Goal: Task Accomplishment & Management: Complete application form

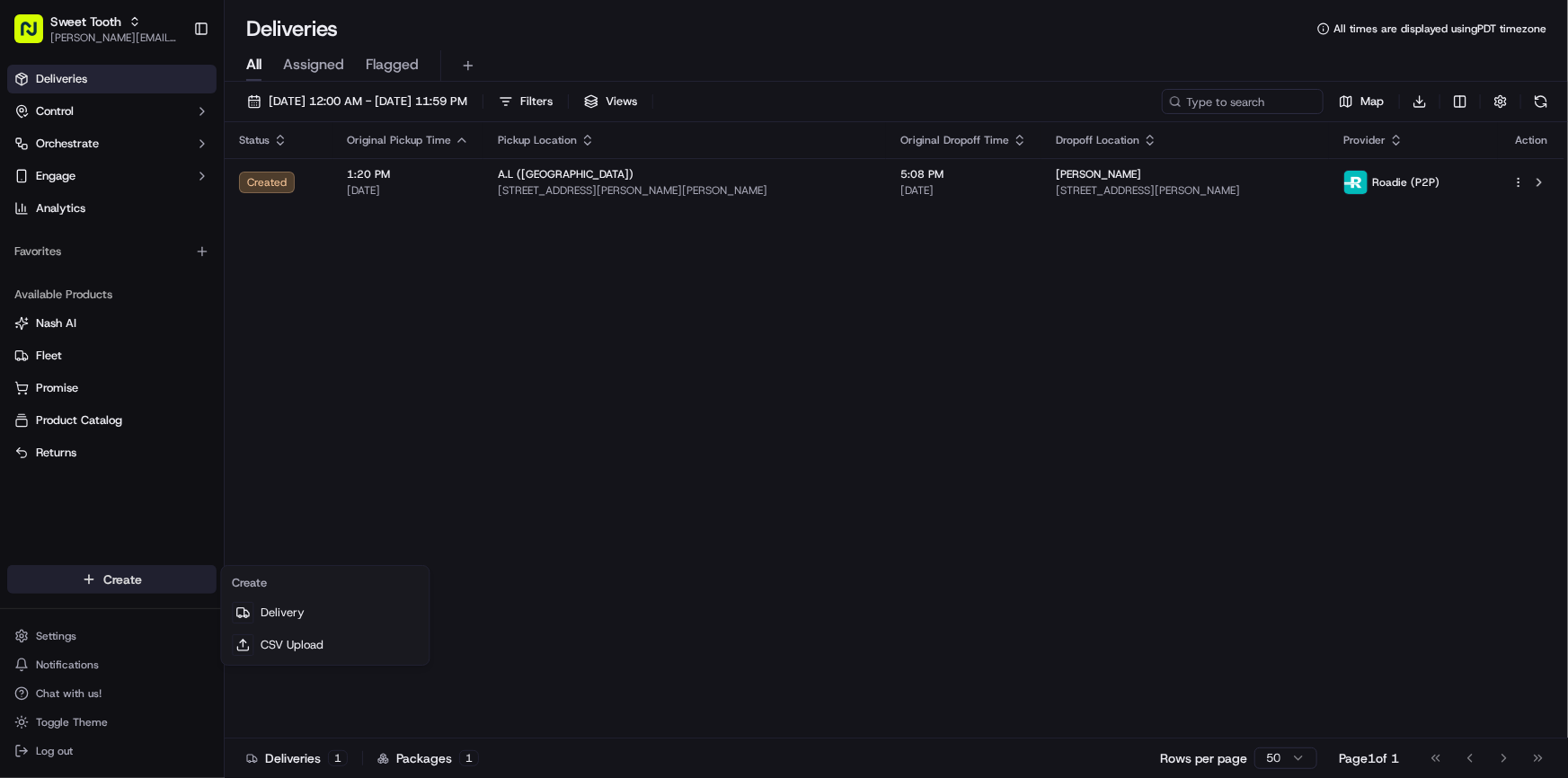
click at [145, 570] on html "Sweet Tooth [PERSON_NAME][EMAIL_ADDRESS][DOMAIN_NAME] Toggle Sidebar Deliveries…" at bounding box center [784, 389] width 1568 height 778
click at [309, 606] on link "Delivery" at bounding box center [325, 613] width 200 height 32
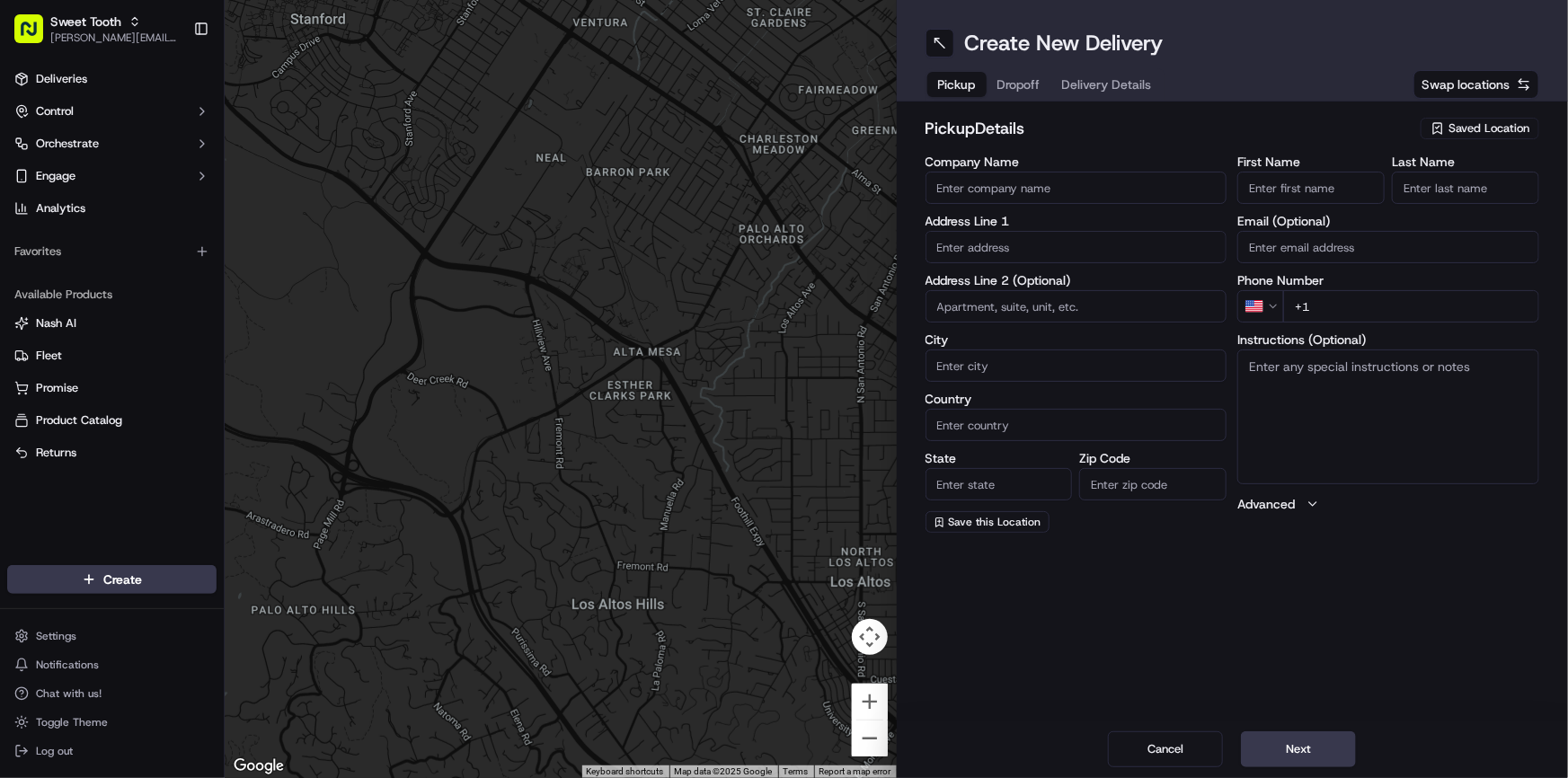
click at [1446, 134] on div "Saved Location" at bounding box center [1479, 128] width 118 height 22
type input "adri"
click at [1413, 194] on span "[PERSON_NAME] (bellflower)" at bounding box center [1449, 195] width 221 height 16
type input "[PERSON_NAME] (bellflower)"
type input "[STREET_ADDRESS][PERSON_NAME]"
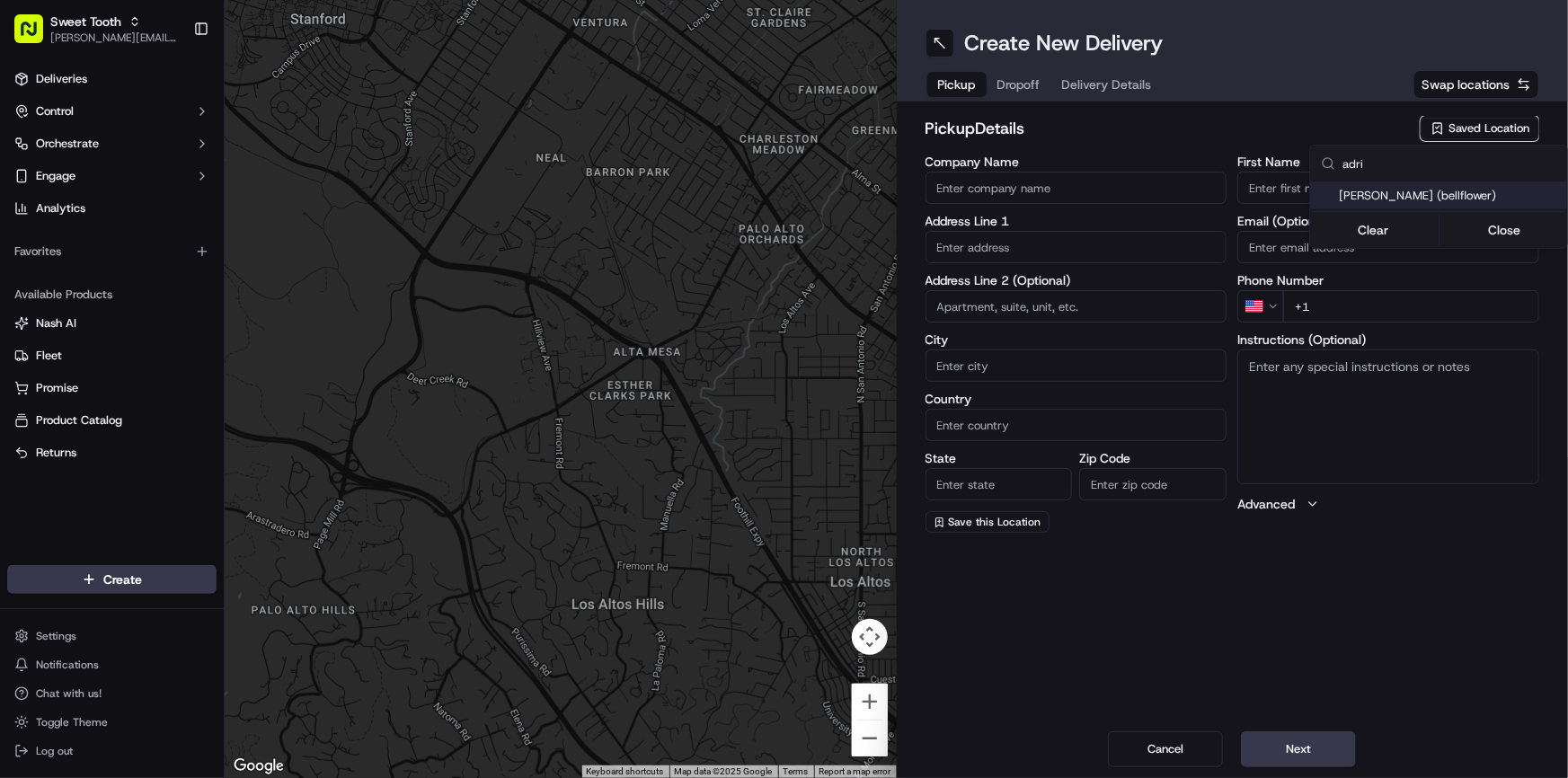
type input "Bellflower"
type input "US"
type input "CA"
type input "90706"
type input "."
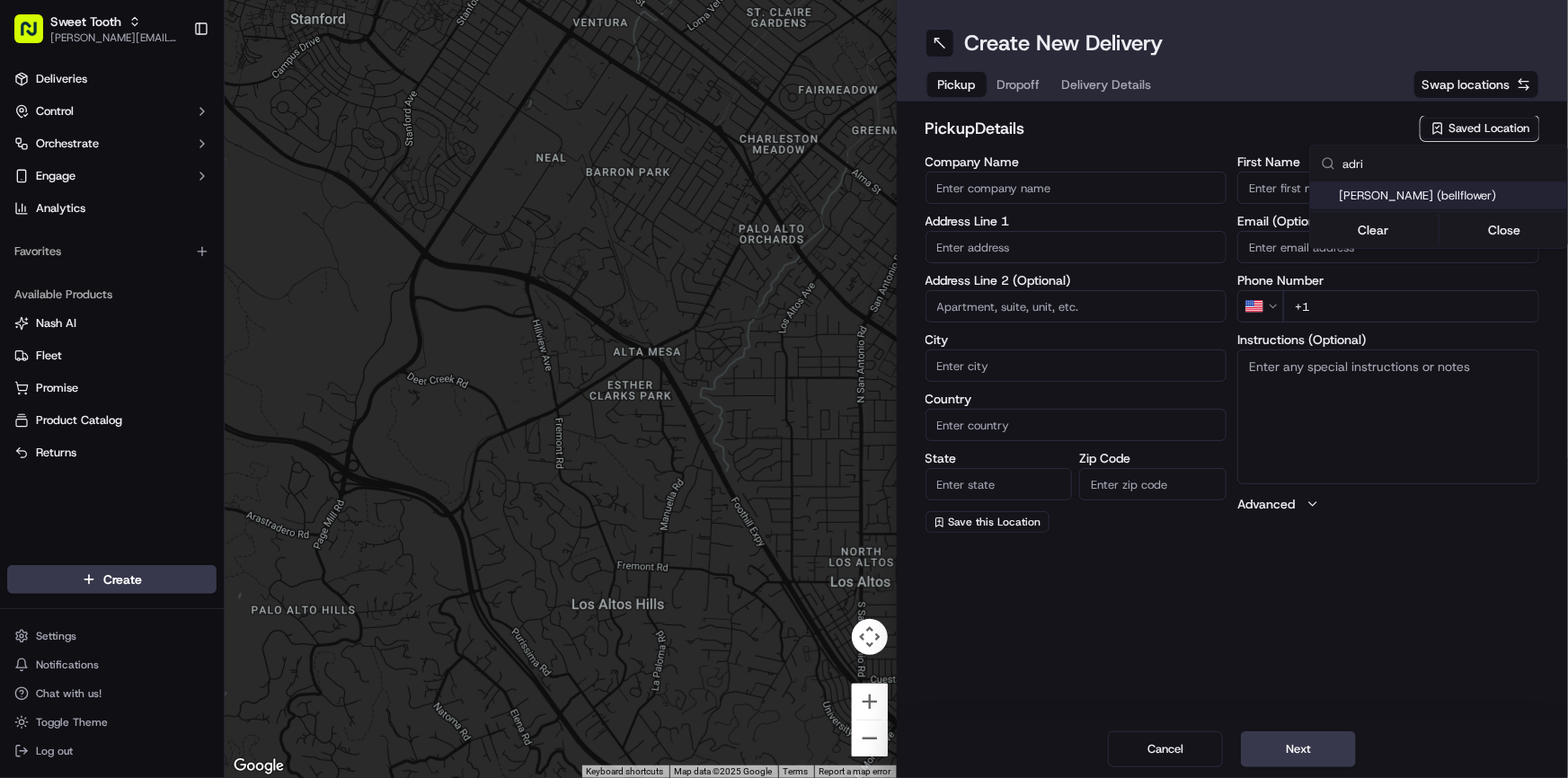
type input "."
type input "[PHONE_NUMBER]"
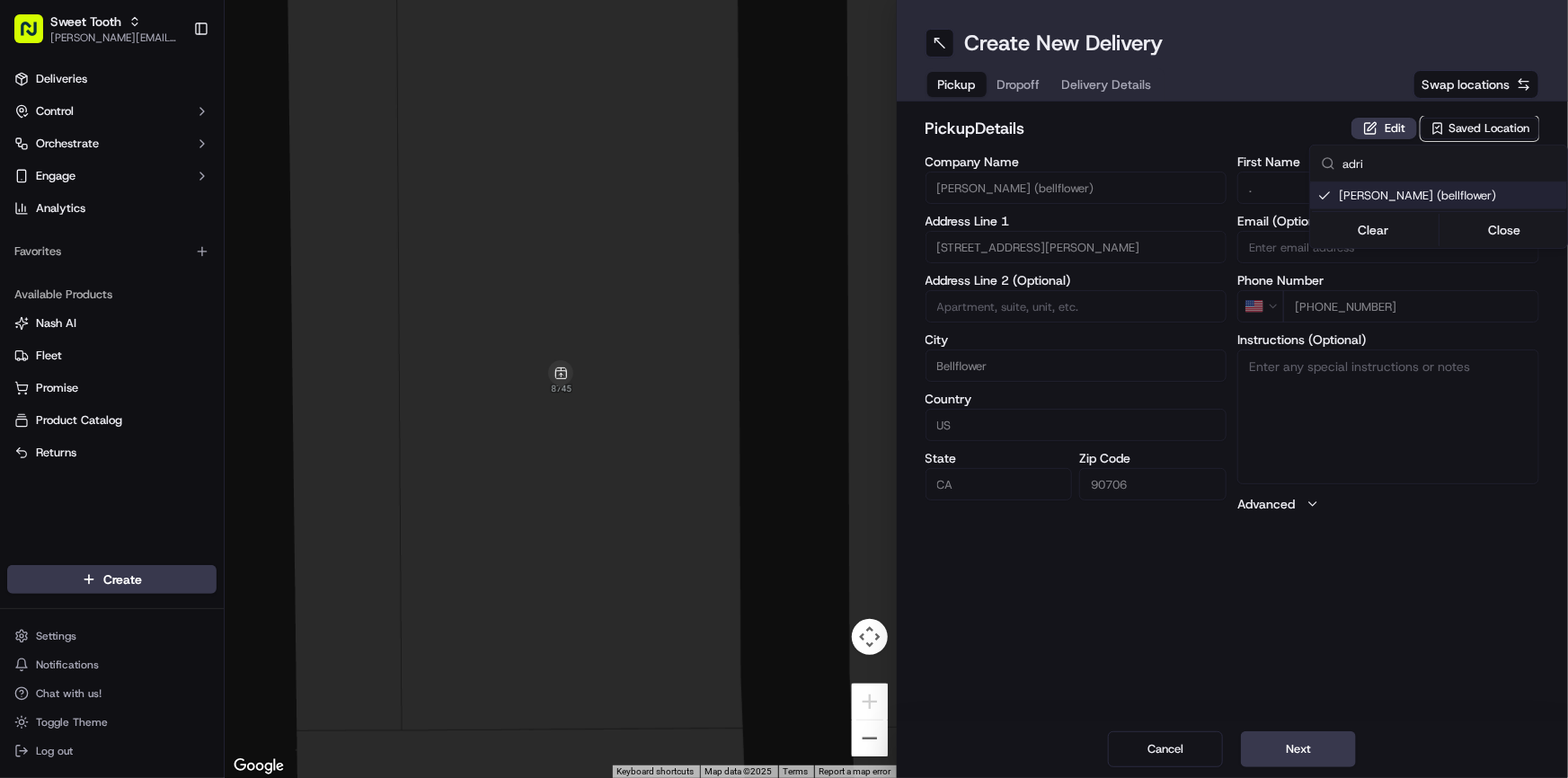
click at [1413, 602] on html "Sweet Tooth [PERSON_NAME][EMAIL_ADDRESS][DOMAIN_NAME] Toggle Sidebar Deliveries…" at bounding box center [784, 389] width 1568 height 778
click at [1313, 750] on button "Next" at bounding box center [1298, 749] width 115 height 36
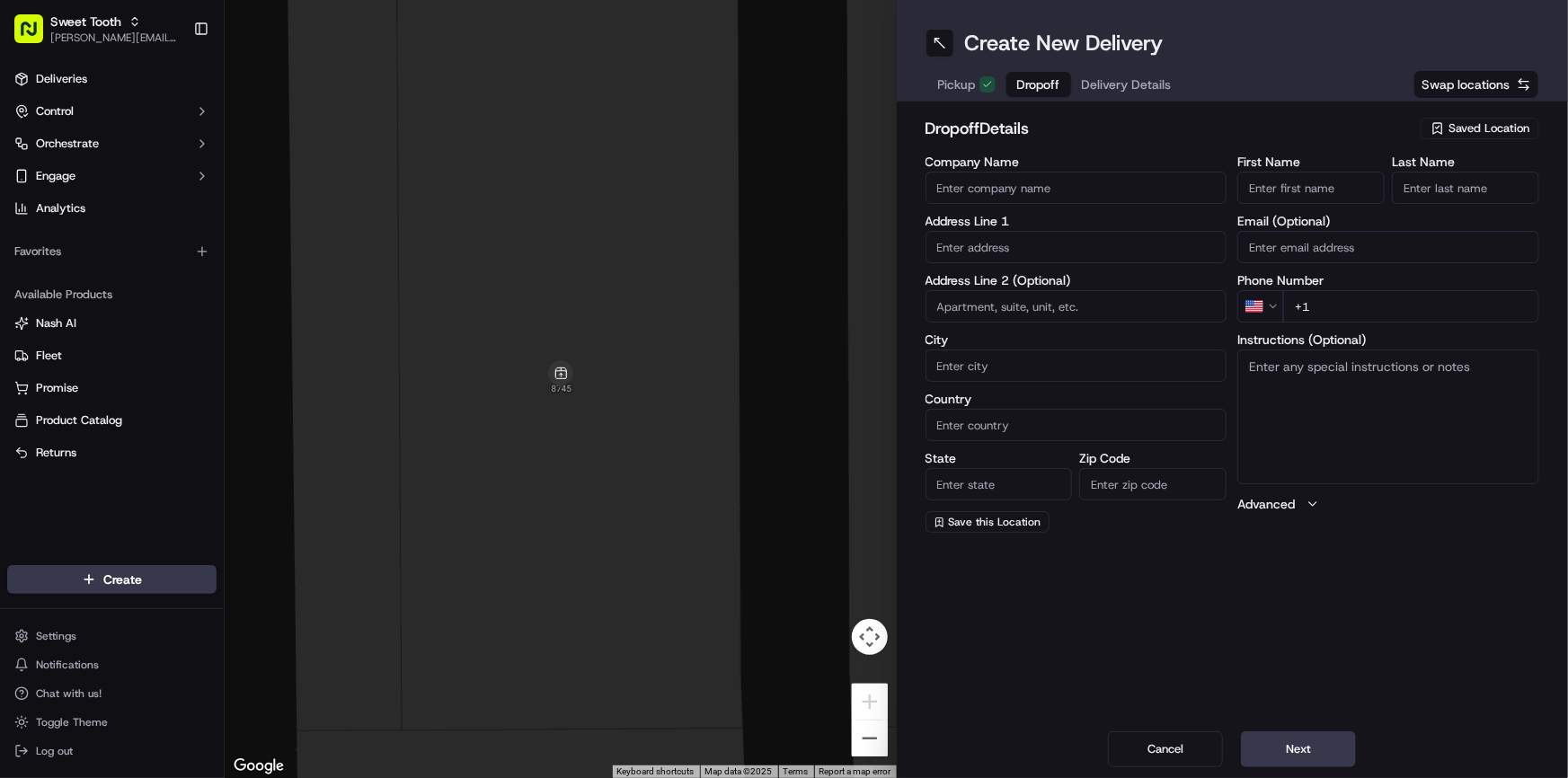
click at [1427, 129] on div "Saved Location" at bounding box center [1479, 128] width 118 height 22
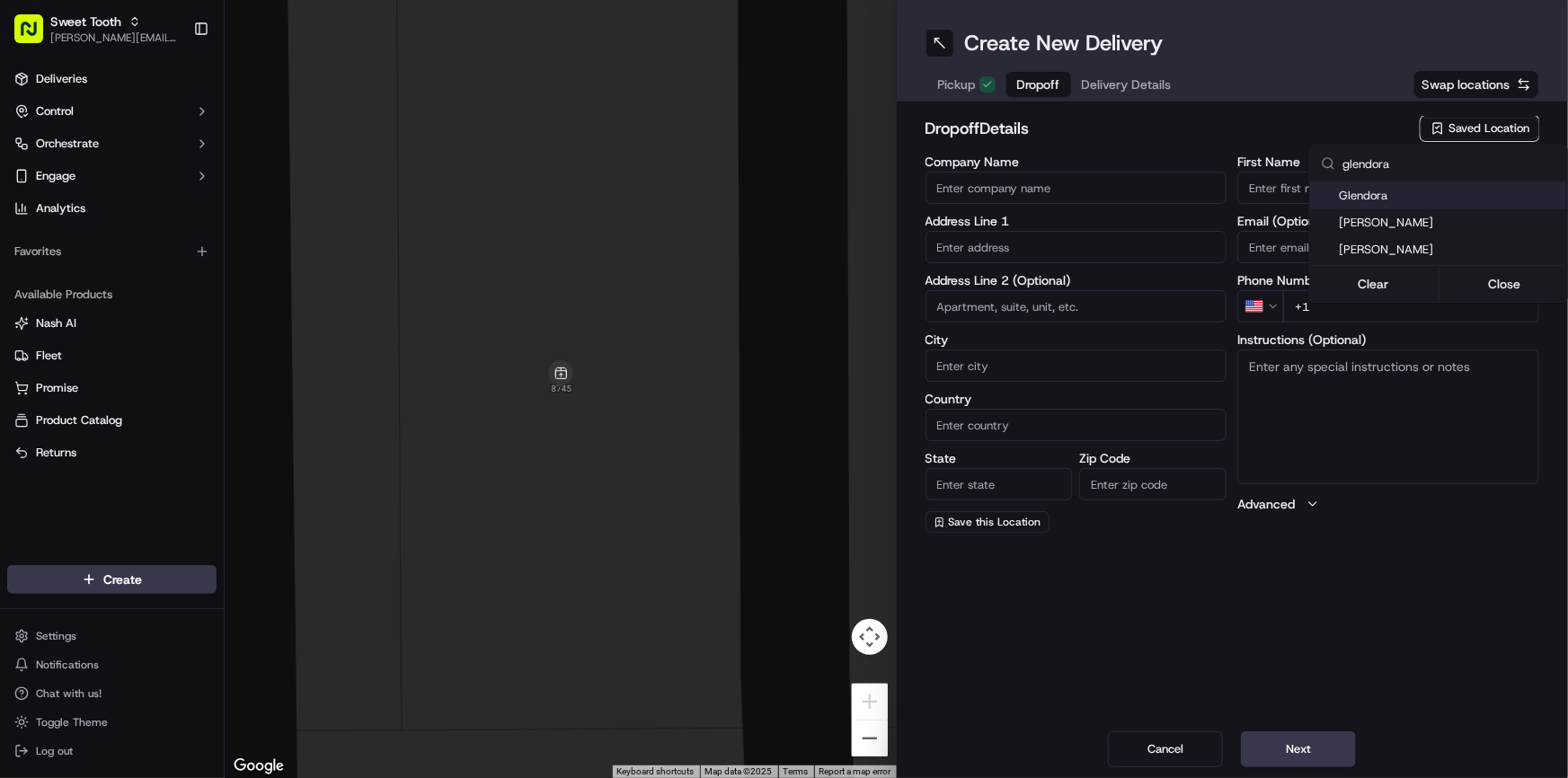
type input "glendora"
click at [1401, 189] on span "Glendora" at bounding box center [1449, 195] width 221 height 16
type input "Glendora"
type input "[STREET_ADDRESS][PERSON_NAME]"
type input "Glendora"
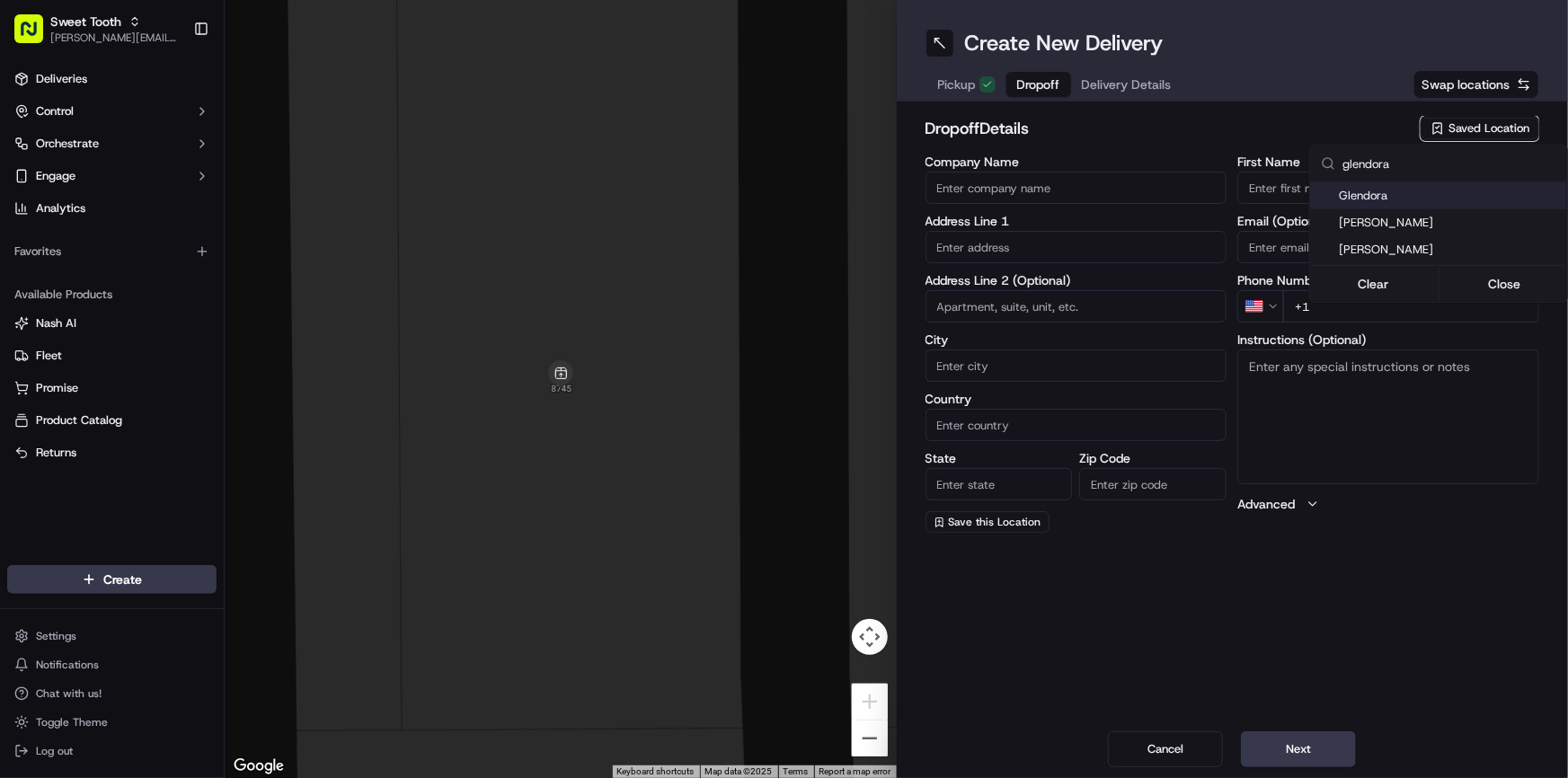
type input "US"
type input "CA"
type input "91741"
type input "."
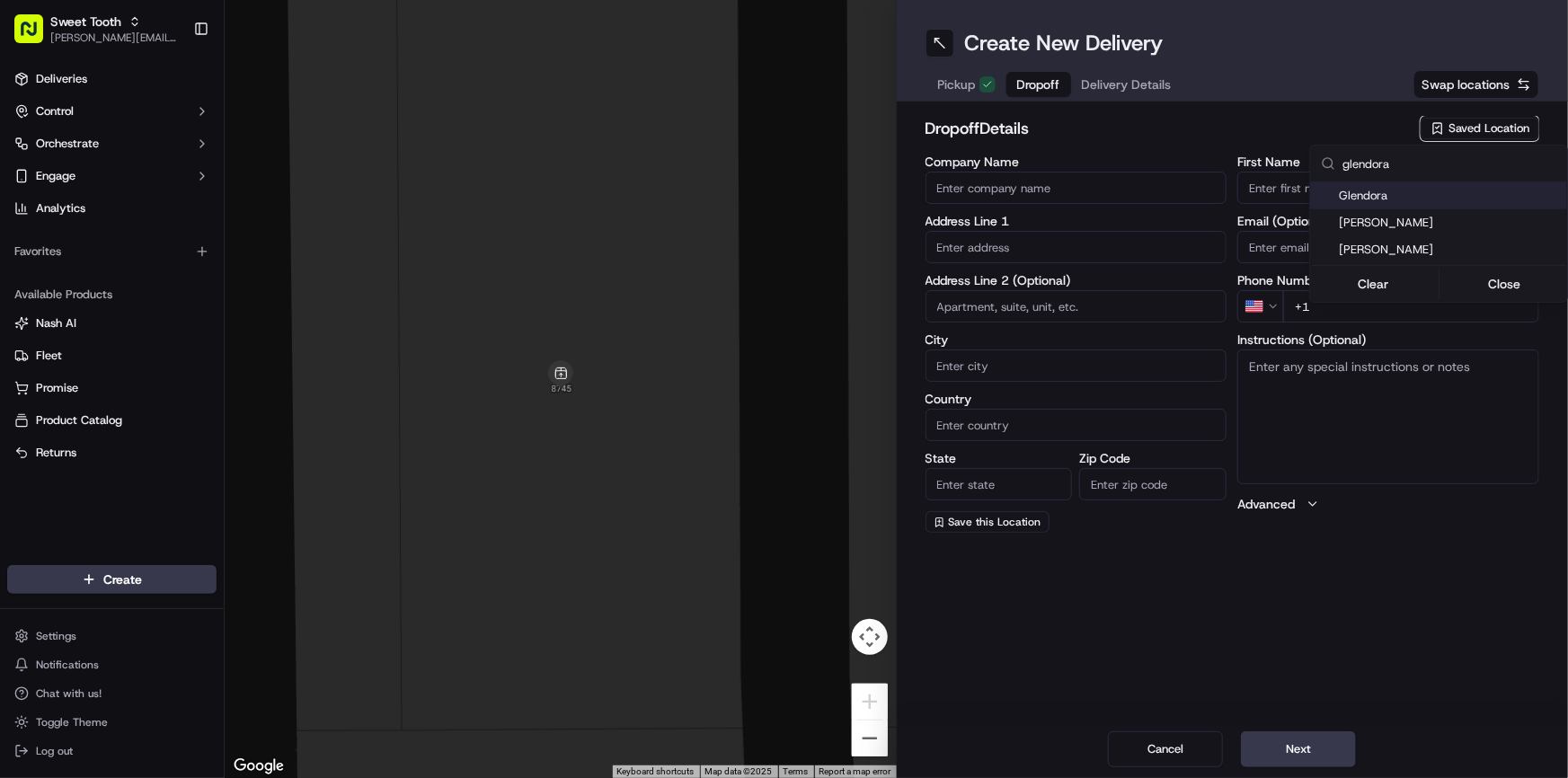
type input "[PHONE_NUMBER]"
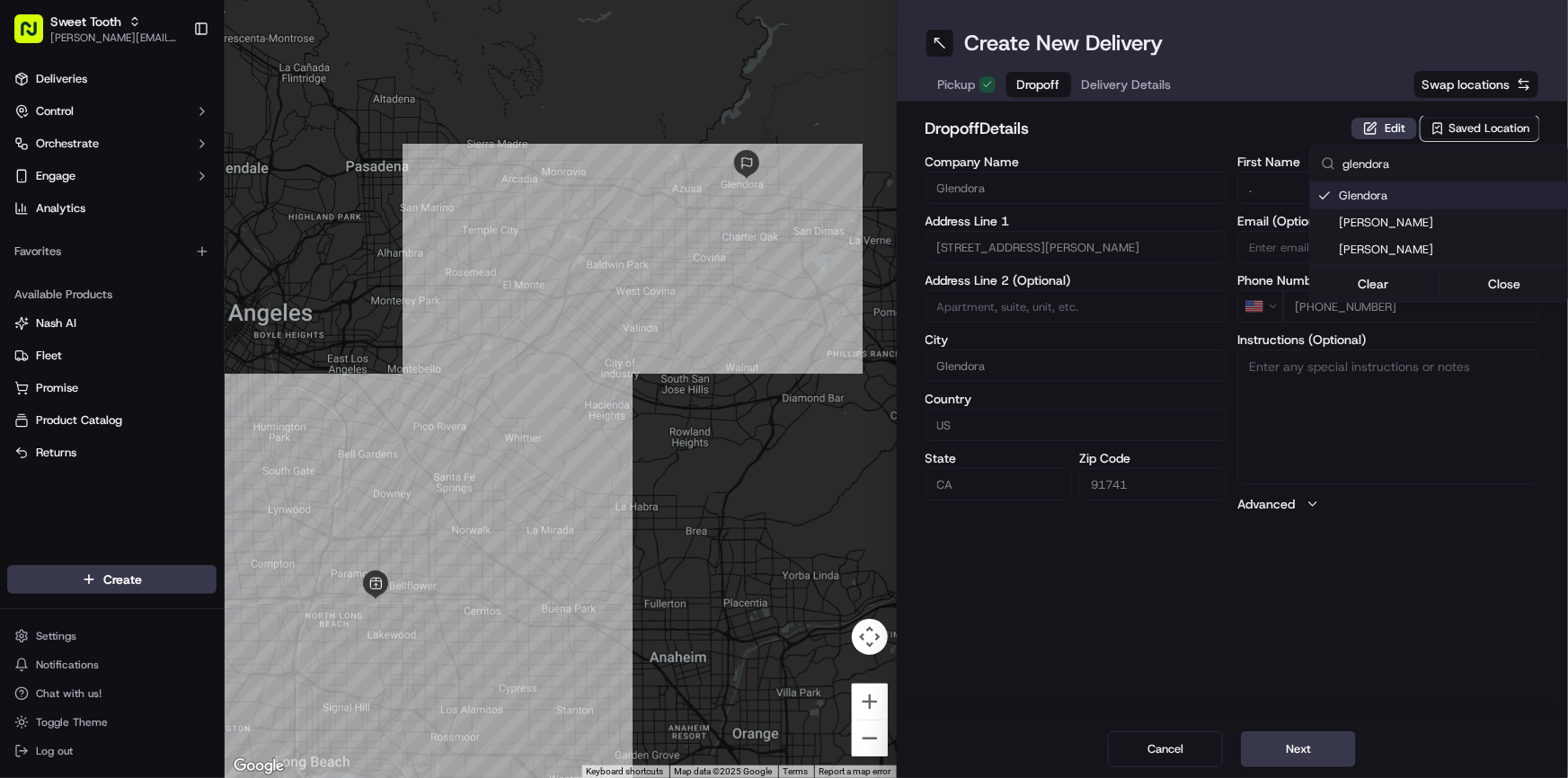
click at [1389, 120] on html "Sweet Tooth [PERSON_NAME][EMAIL_ADDRESS][DOMAIN_NAME] Toggle Sidebar Deliveries…" at bounding box center [784, 389] width 1568 height 778
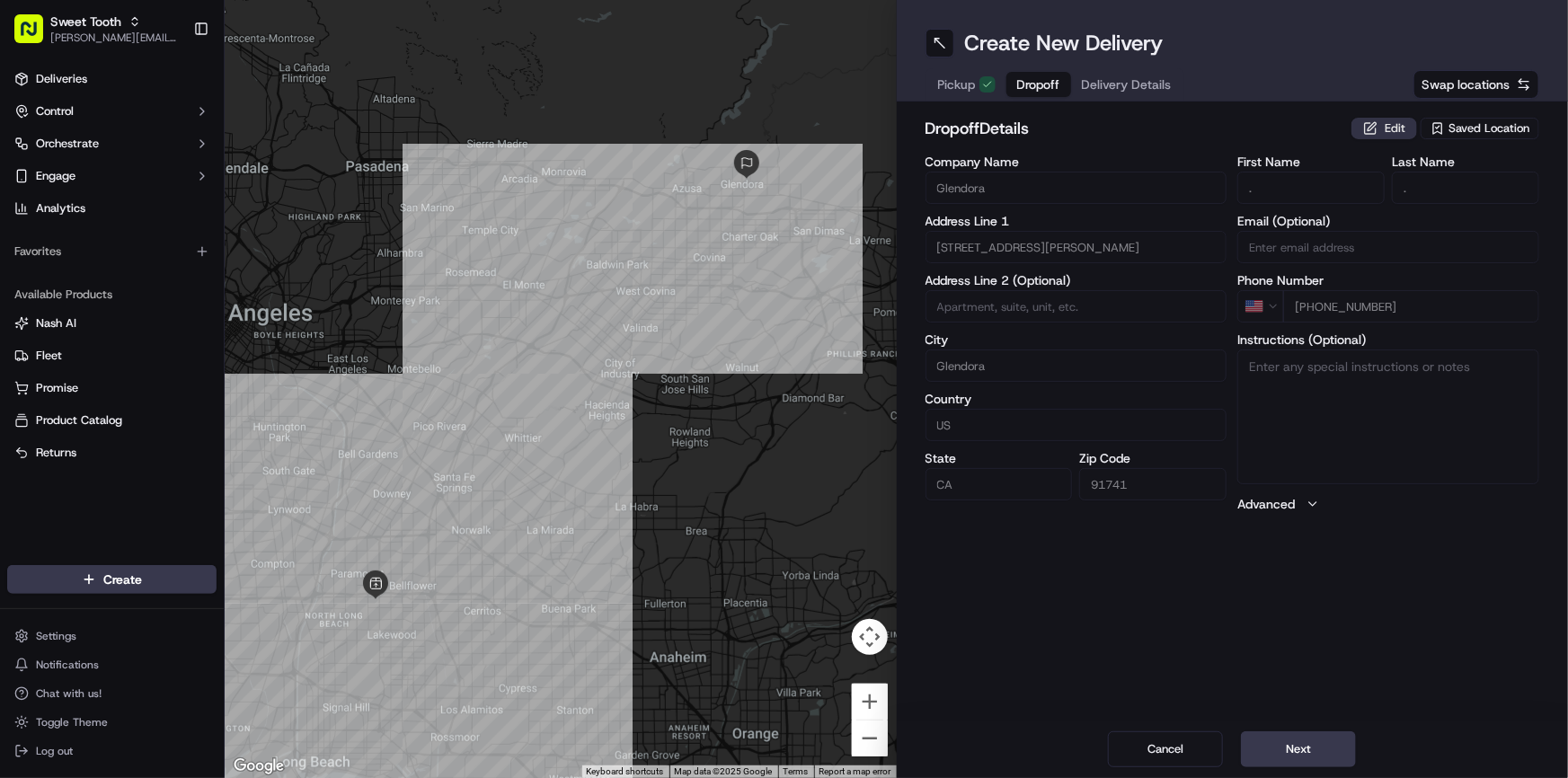
click at [1384, 131] on button "Edit" at bounding box center [1383, 128] width 66 height 22
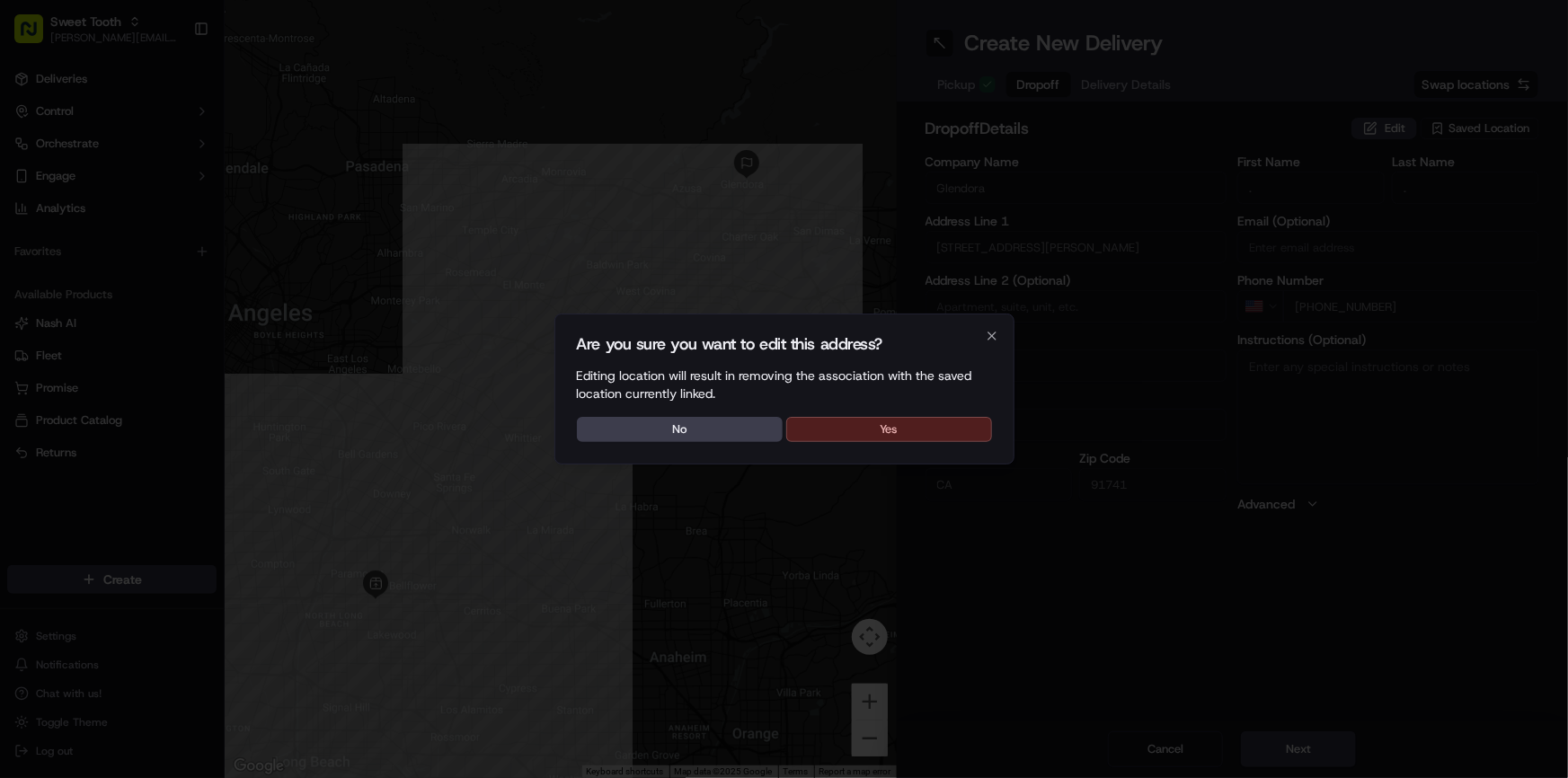
click at [915, 422] on button "Yes" at bounding box center [889, 429] width 206 height 25
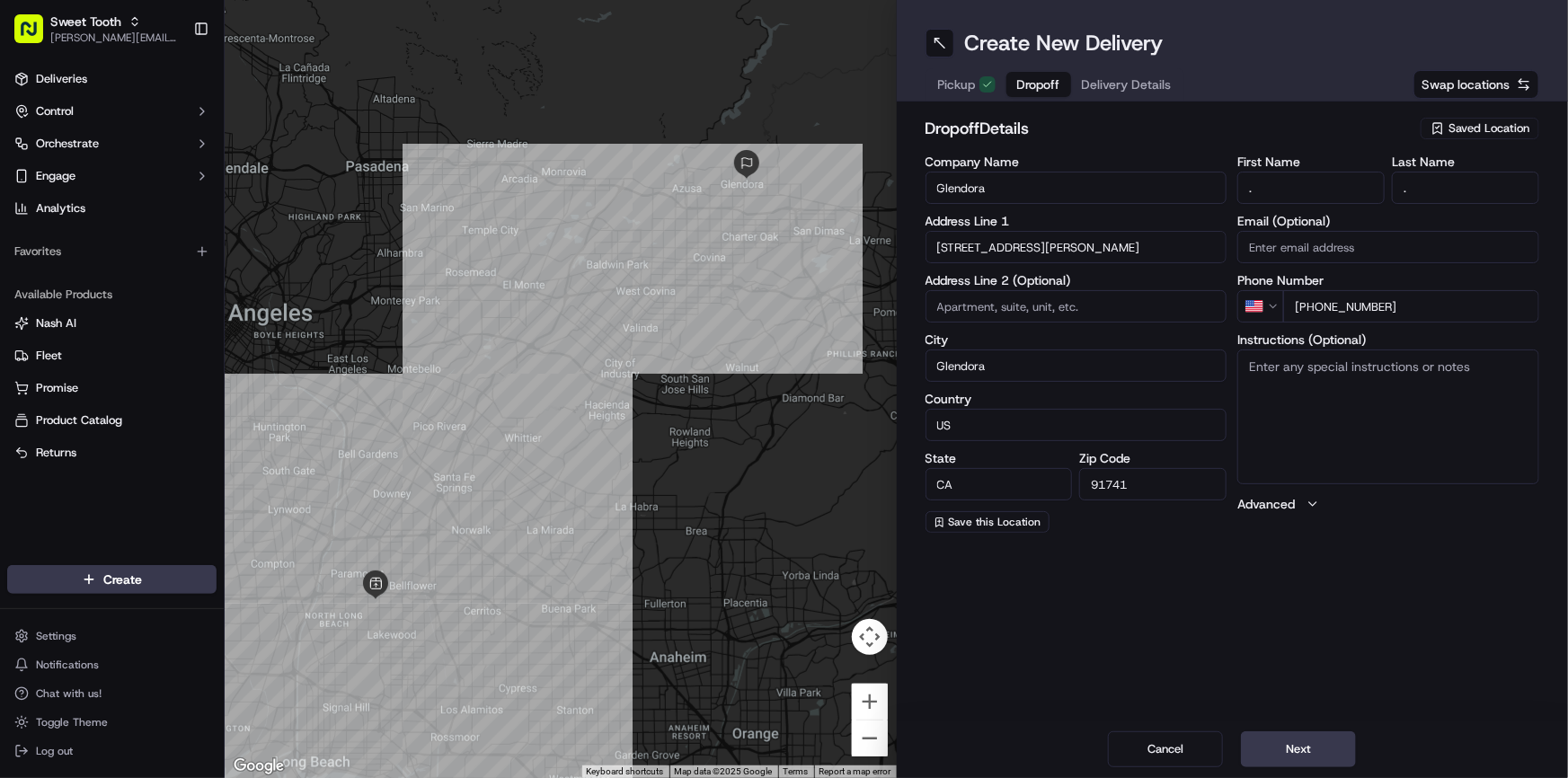
click at [973, 194] on input "Glendora" at bounding box center [1076, 188] width 302 height 32
click at [1266, 746] on button "Next" at bounding box center [1298, 749] width 115 height 36
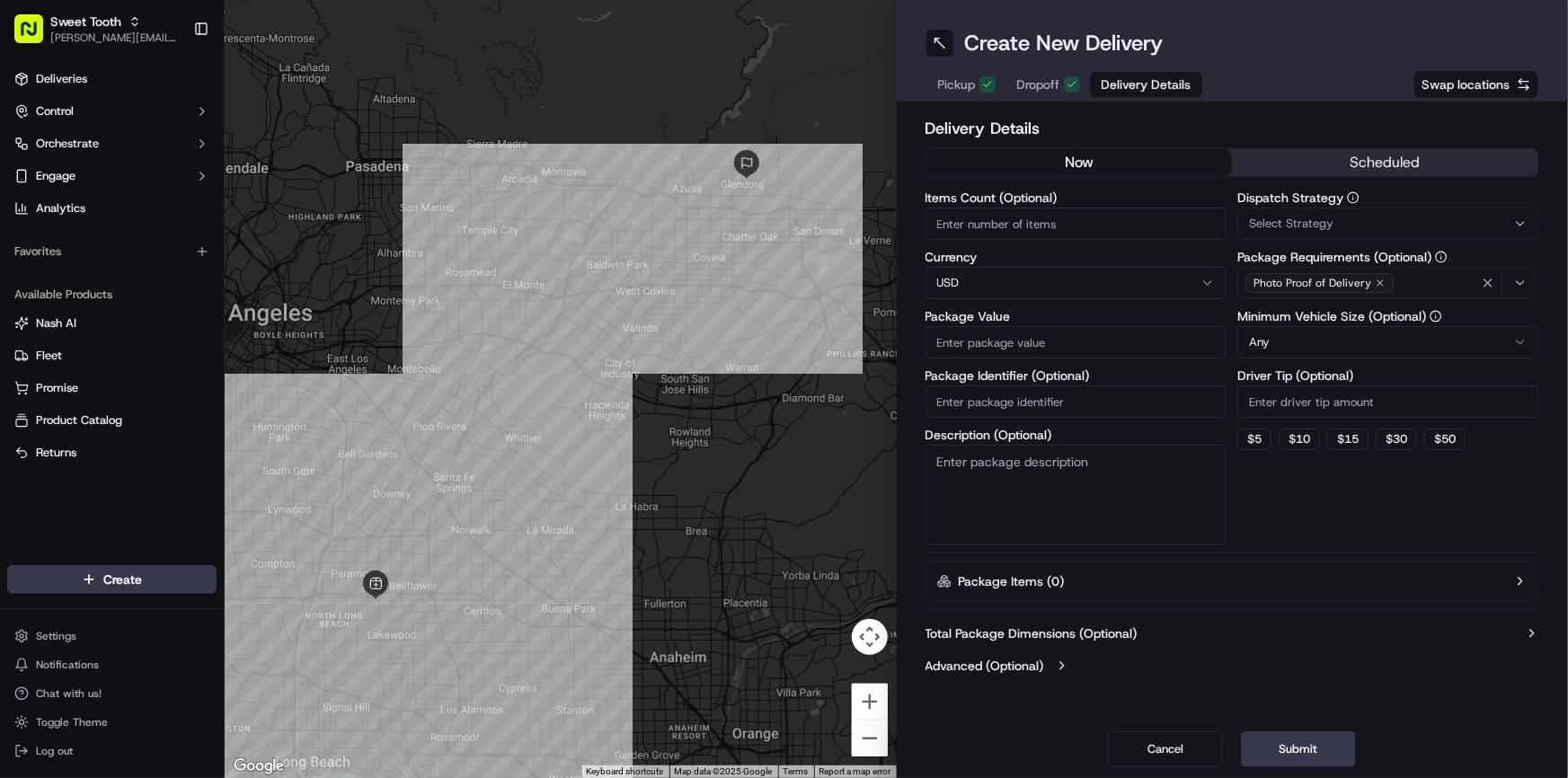
click at [1014, 348] on input "Package Value" at bounding box center [1076, 342] width 302 height 32
drag, startPoint x: 976, startPoint y: 341, endPoint x: 936, endPoint y: 341, distance: 40.0
click at [936, 341] on input "150" at bounding box center [1076, 342] width 302 height 32
paste input "49.6"
type input "149.6"
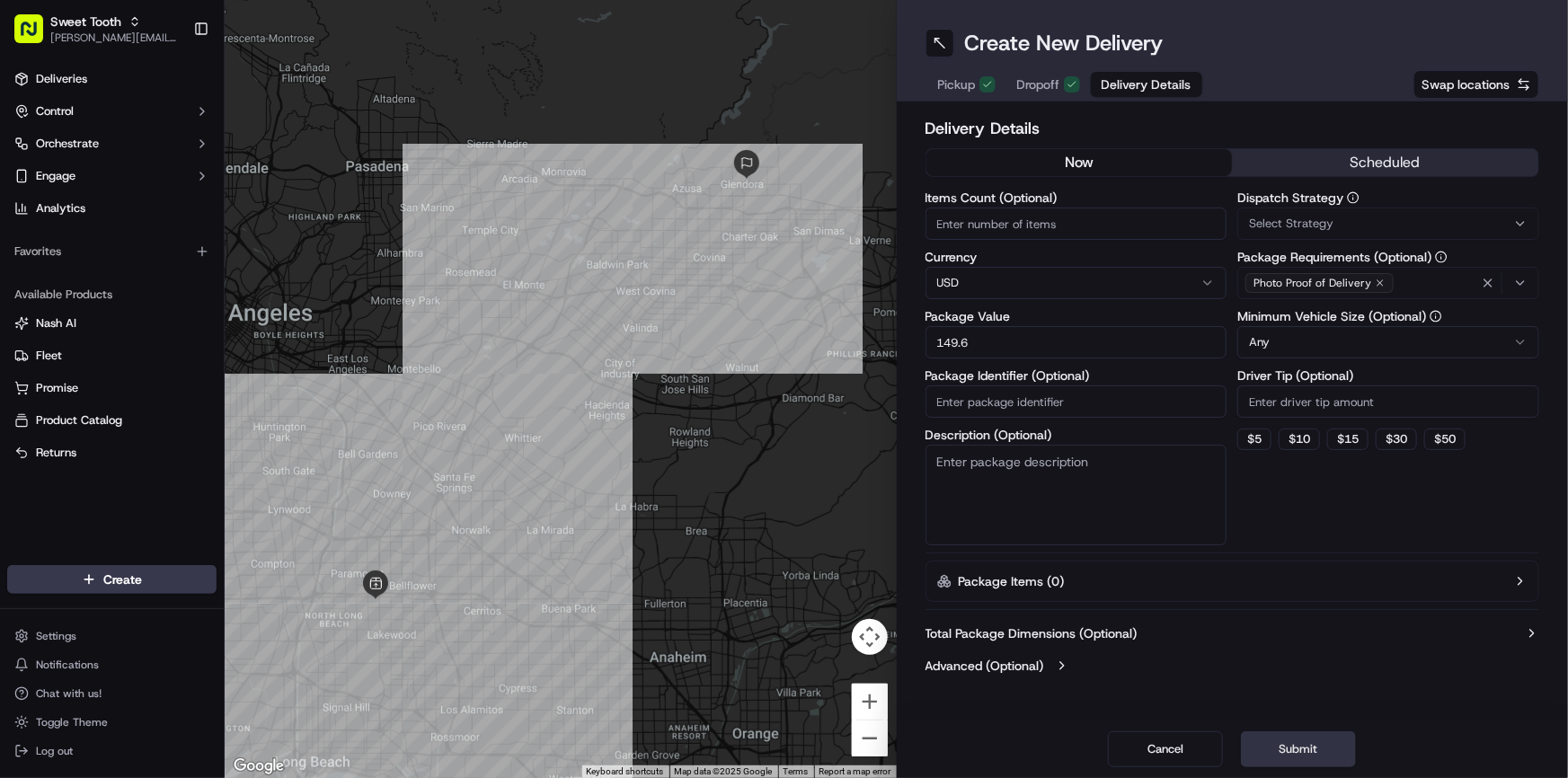
click at [1323, 746] on button "Submit" at bounding box center [1298, 749] width 115 height 36
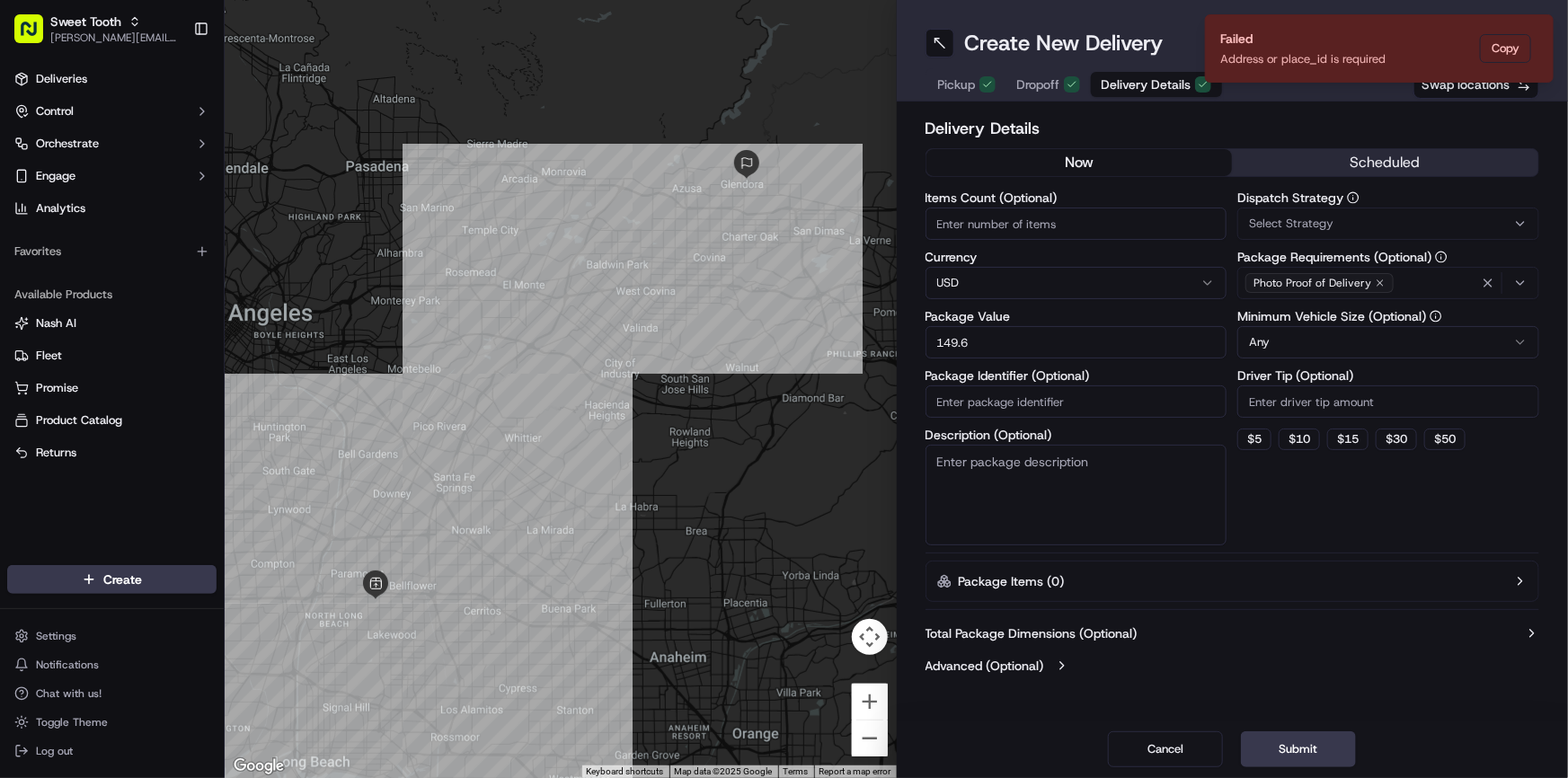
click at [1040, 83] on span "Dropoff" at bounding box center [1038, 84] width 43 height 18
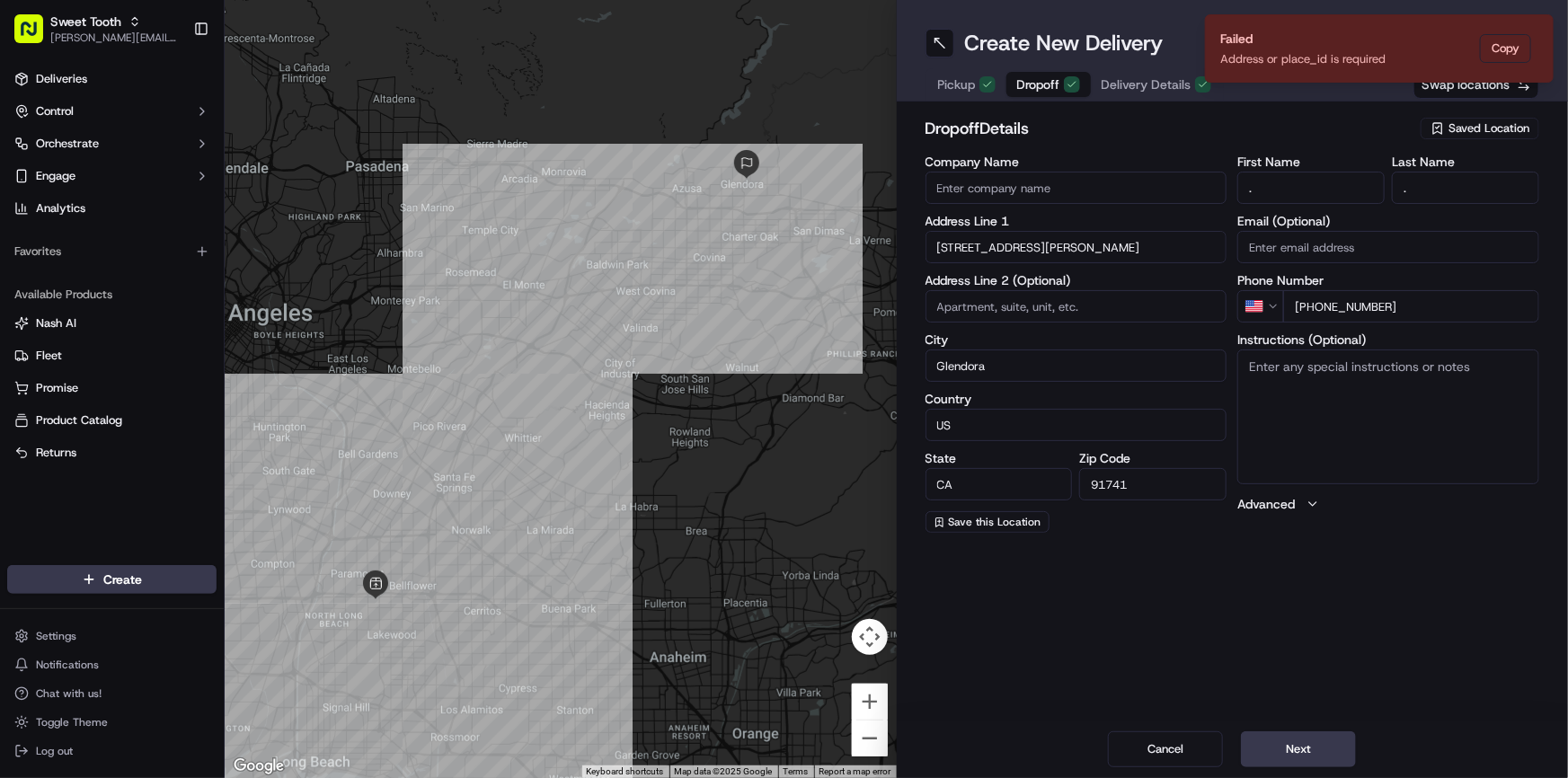
click at [959, 83] on span "Pickup" at bounding box center [957, 84] width 38 height 18
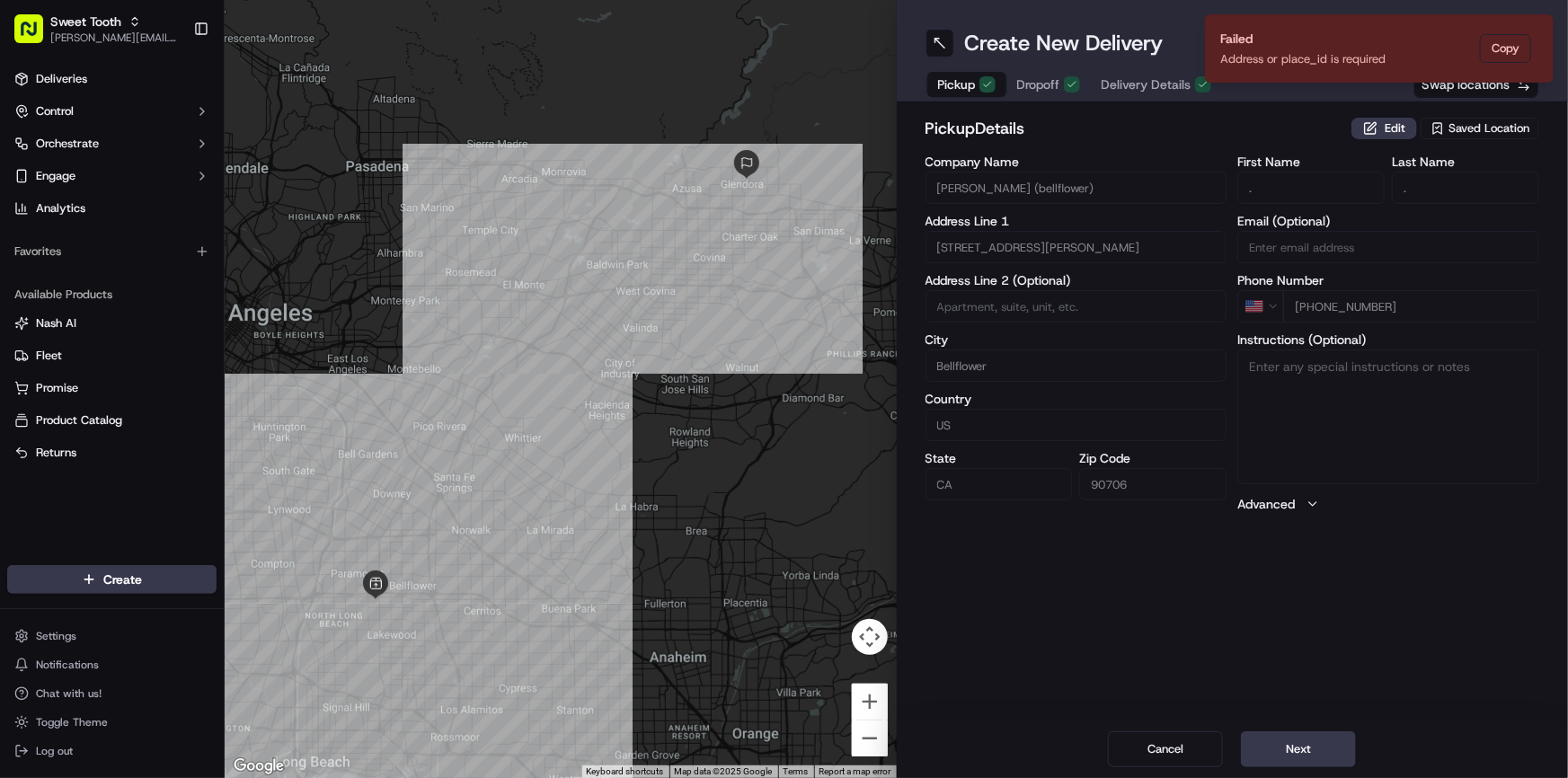
click at [1038, 80] on span "Dropoff" at bounding box center [1038, 84] width 43 height 18
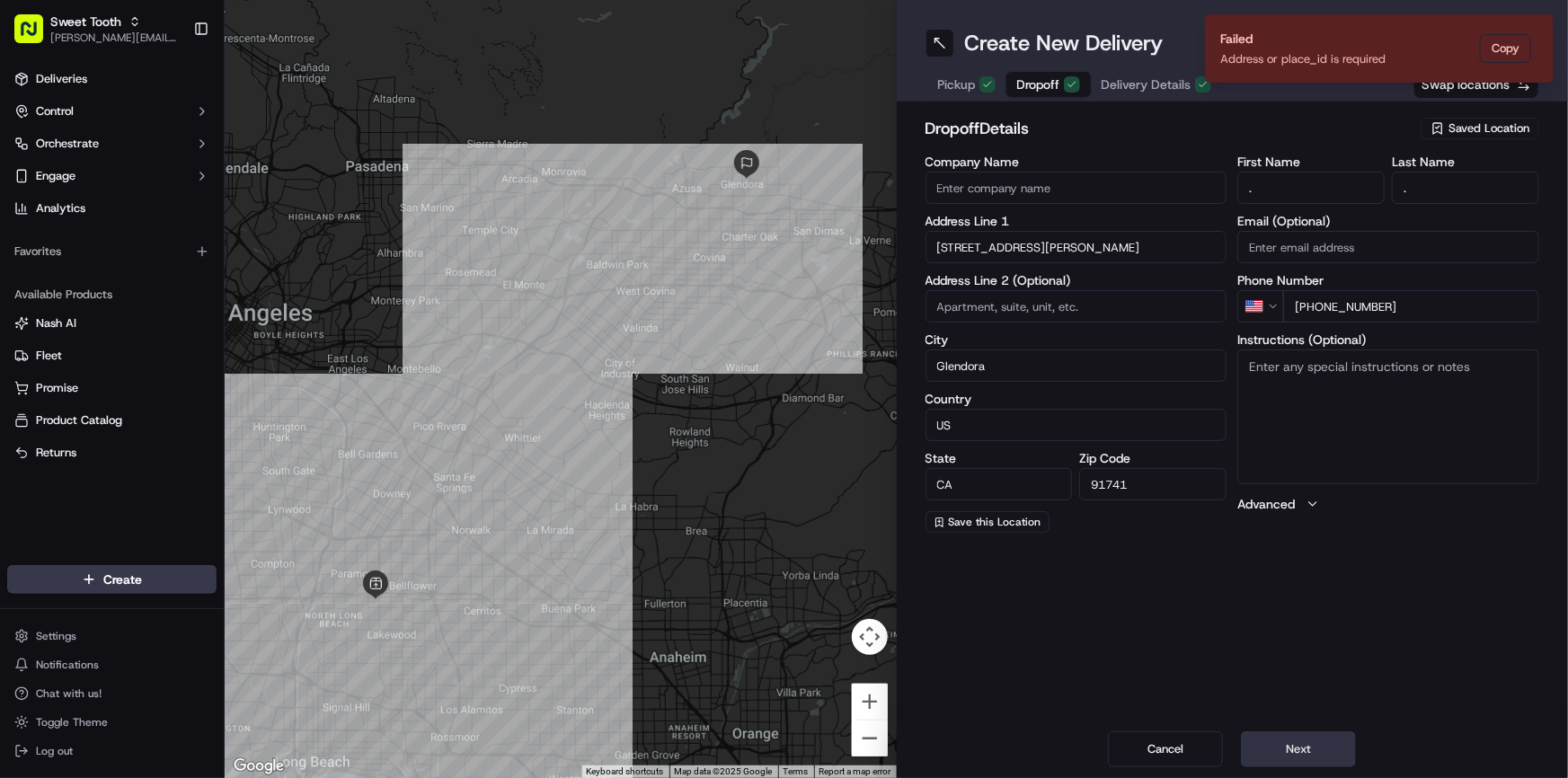
click at [1293, 736] on button "Next" at bounding box center [1298, 749] width 115 height 36
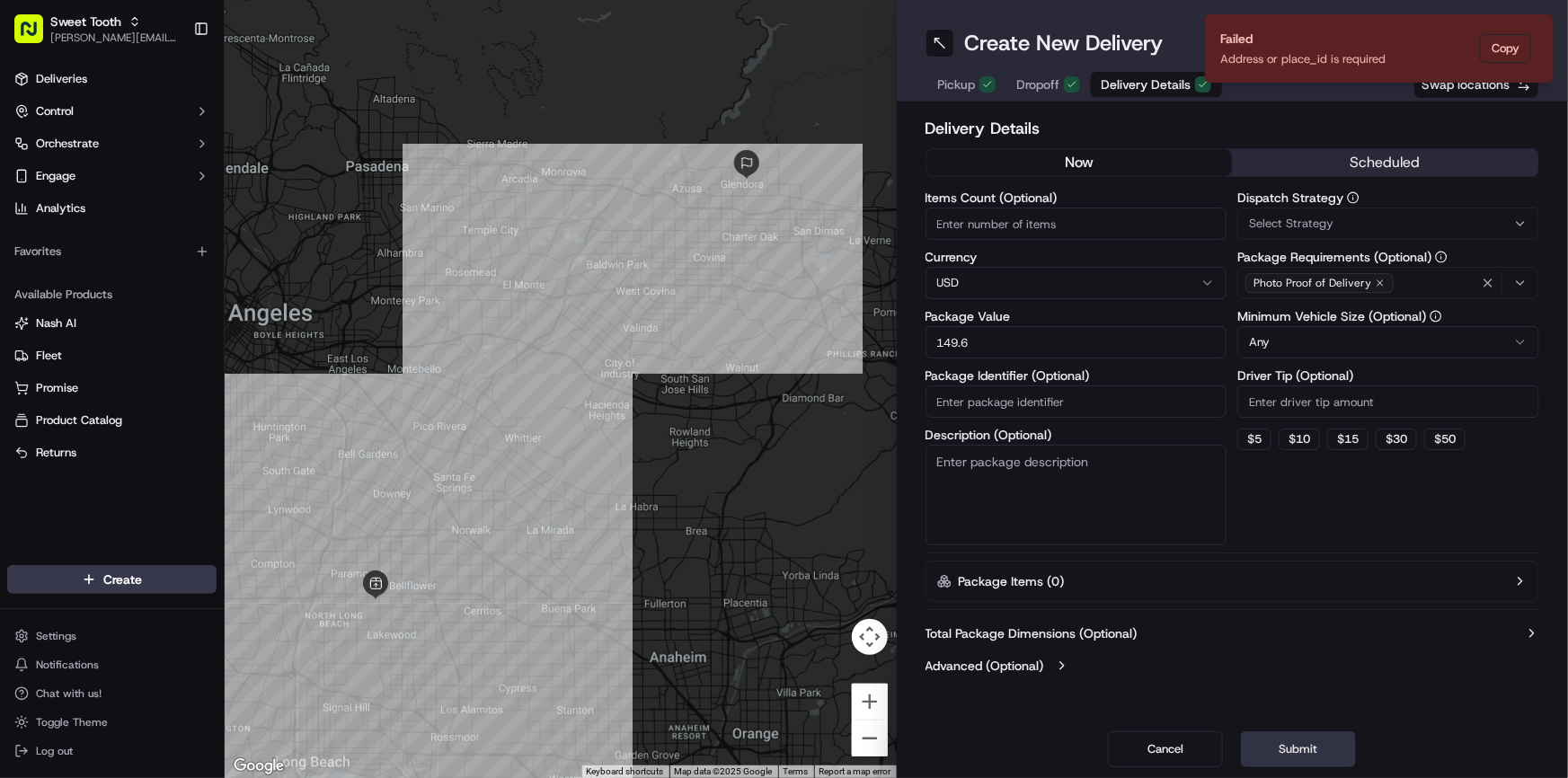
click at [1293, 736] on button "Submit" at bounding box center [1298, 749] width 115 height 36
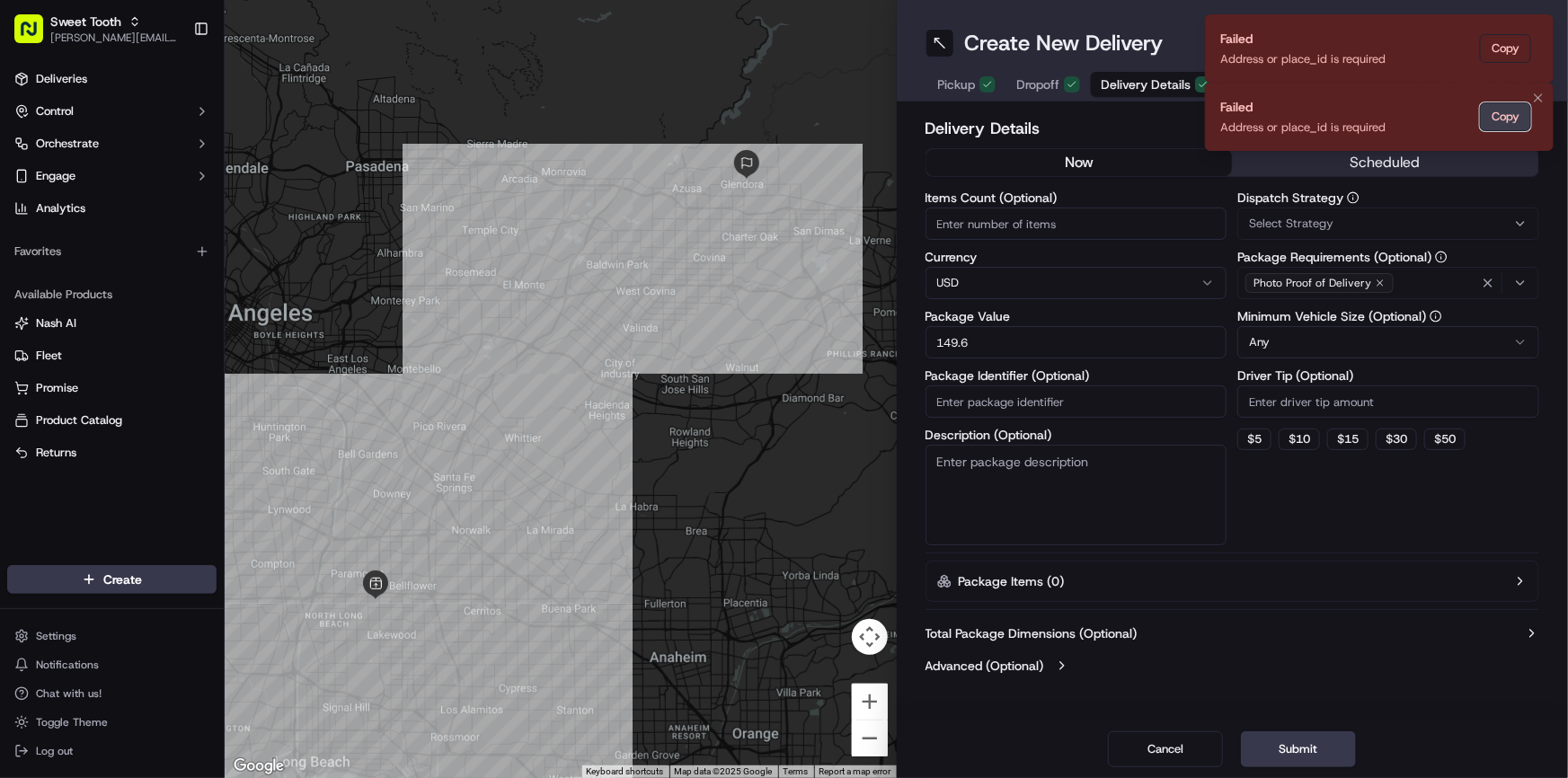
click at [1530, 110] on button "Copy" at bounding box center [1505, 116] width 51 height 29
click at [1534, 27] on icon "Notifications (F8)" at bounding box center [1537, 30] width 14 height 14
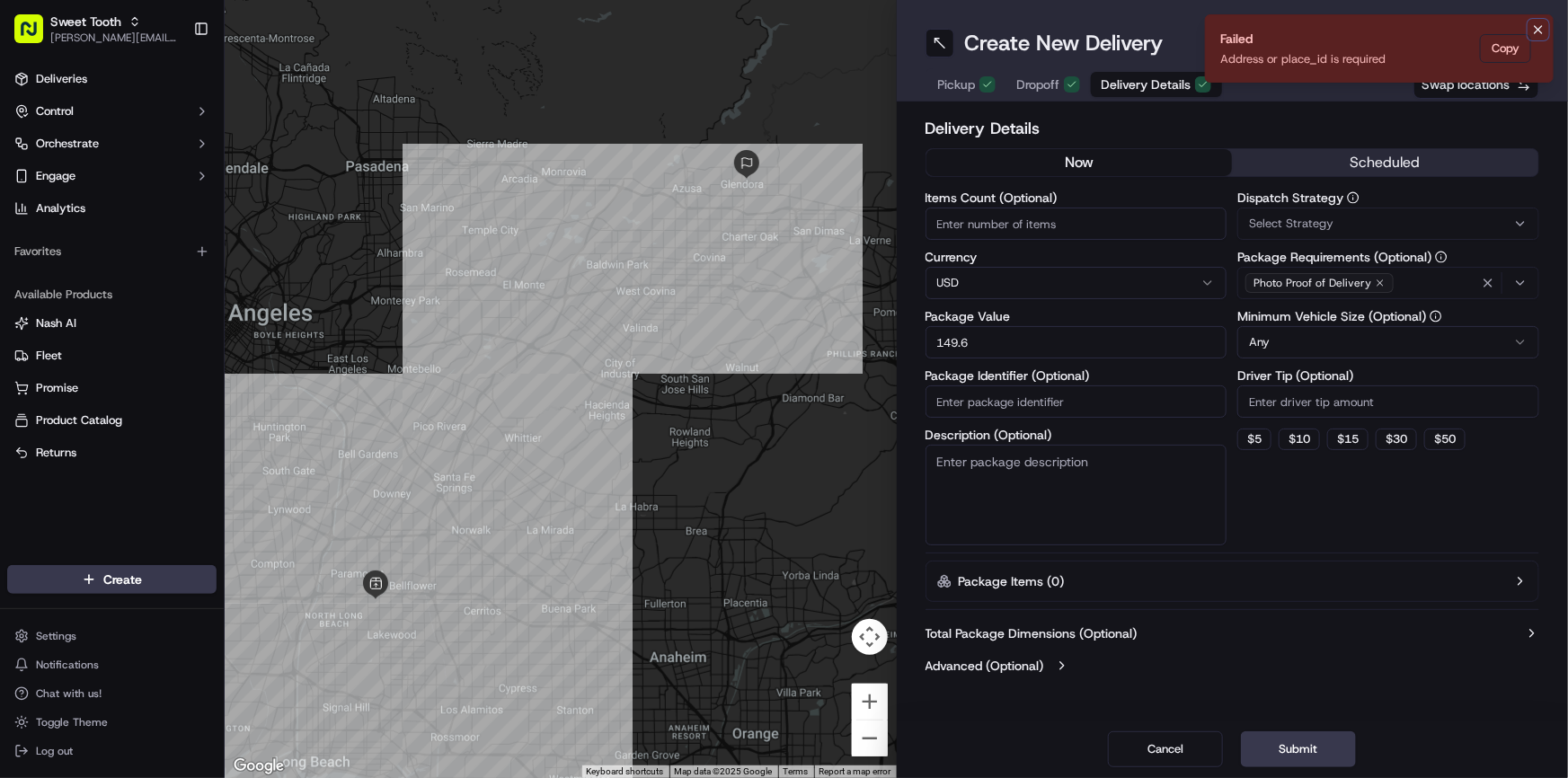
click at [1537, 23] on icon "Notifications (F8)" at bounding box center [1537, 30] width 14 height 14
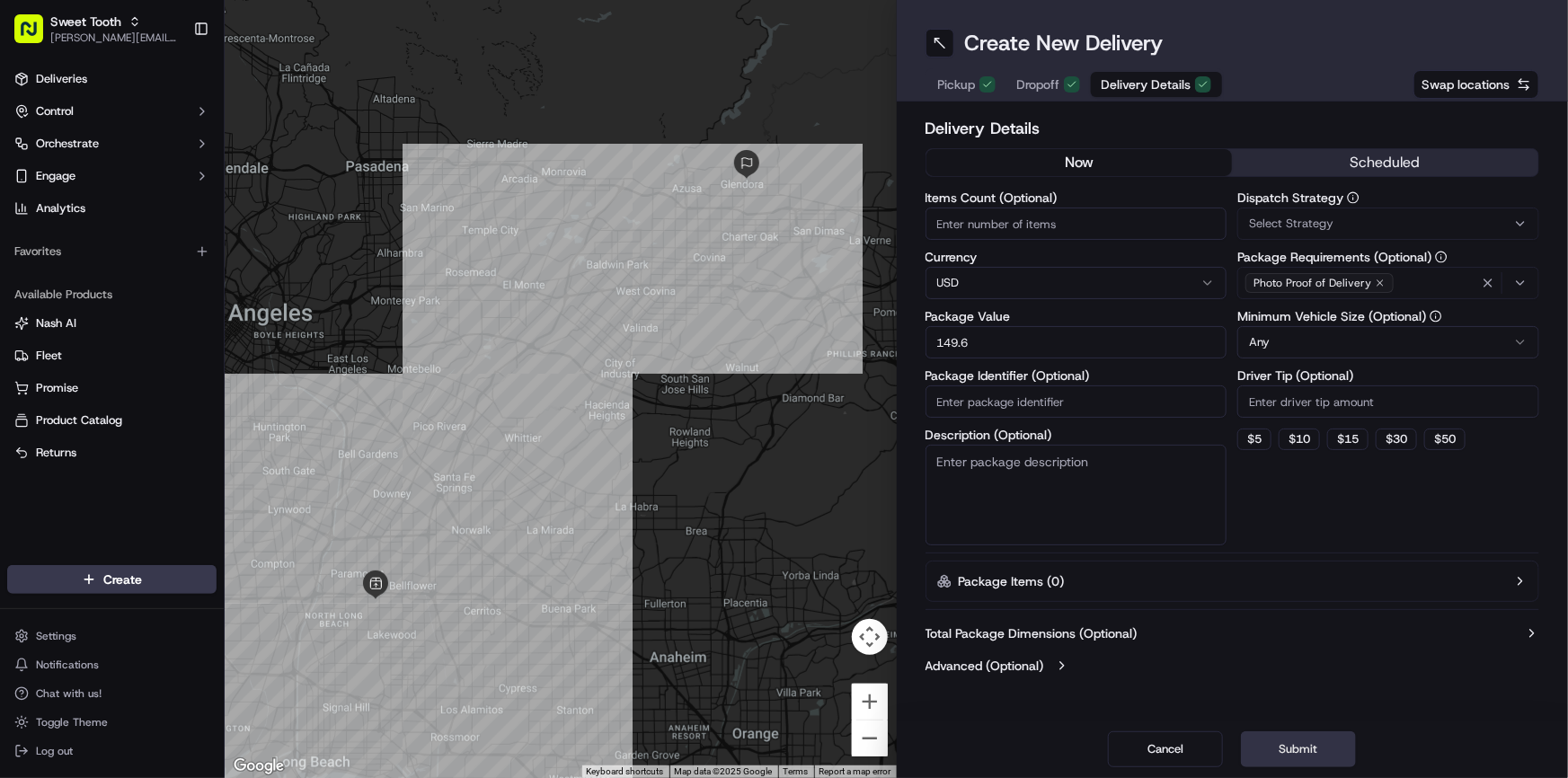
click at [1304, 746] on button "Submit" at bounding box center [1298, 749] width 115 height 36
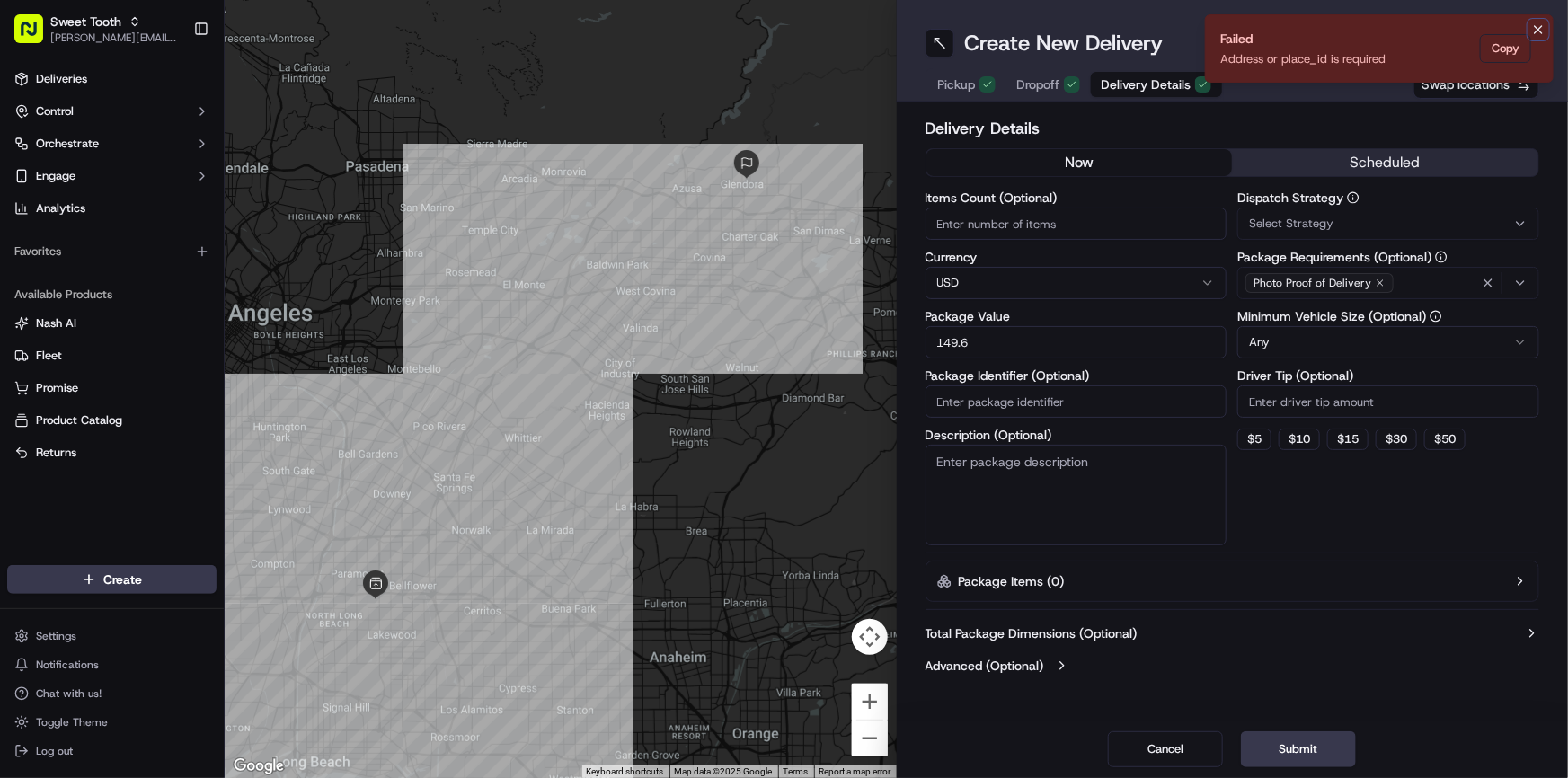
click at [1538, 30] on icon "Notifications (F8)" at bounding box center [1538, 30] width 8 height 8
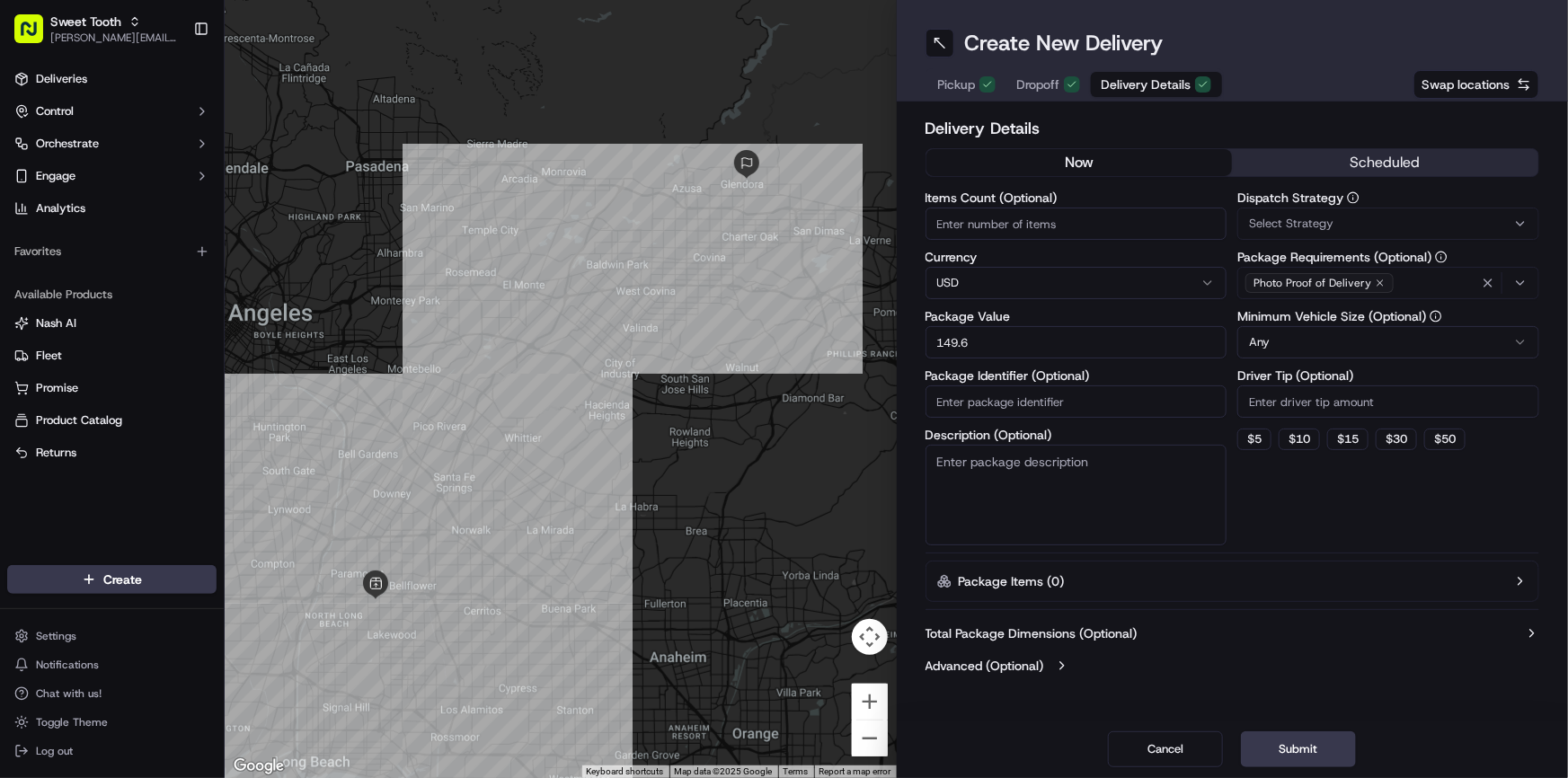
click at [740, 185] on div at bounding box center [560, 389] width 672 height 778
click at [82, 81] on span "Deliveries" at bounding box center [62, 78] width 51 height 16
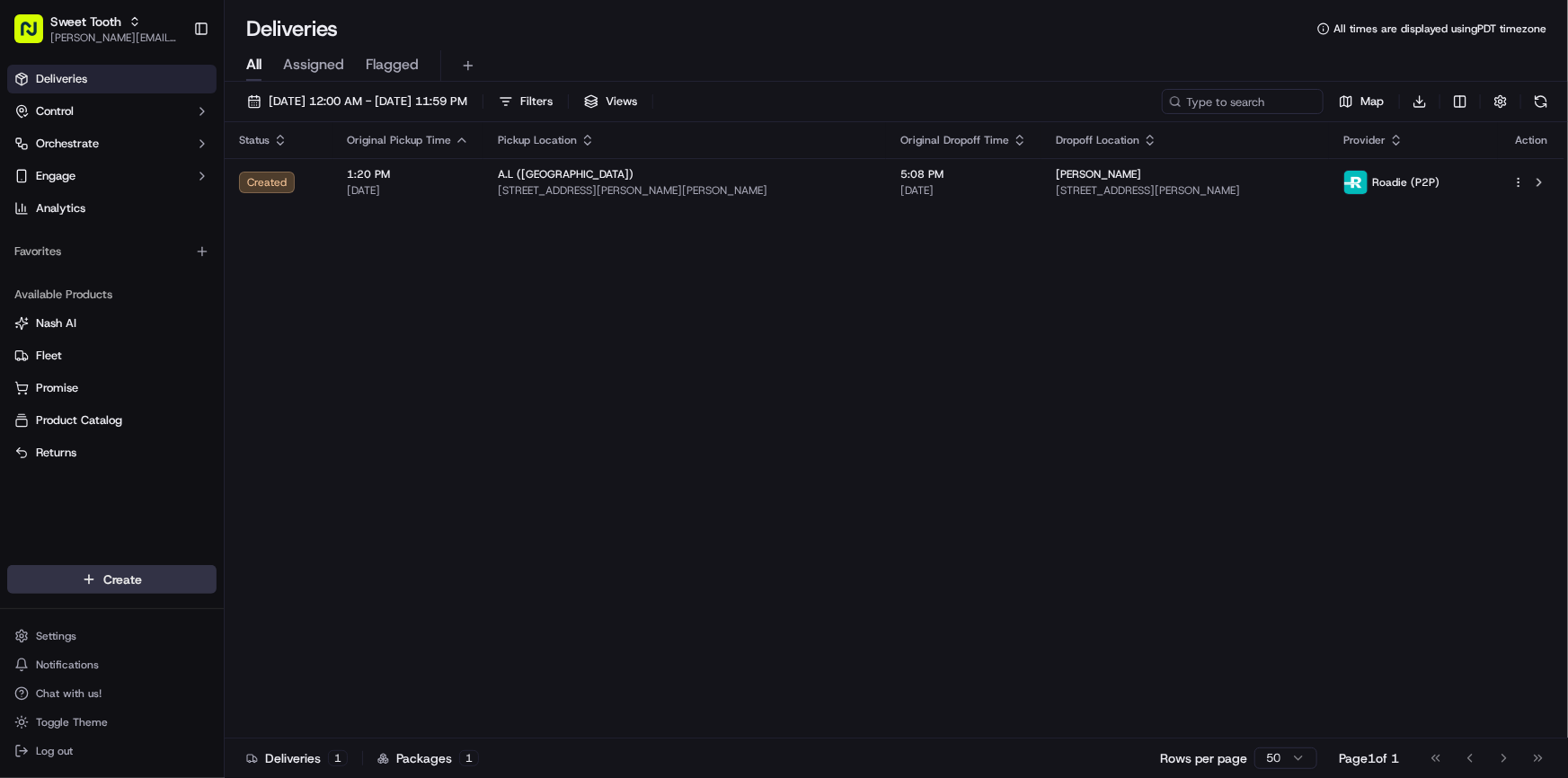
click at [134, 593] on html "Sweet Tooth [PERSON_NAME][EMAIL_ADDRESS][DOMAIN_NAME] Toggle Sidebar Deliveries…" at bounding box center [784, 389] width 1568 height 778
click at [288, 617] on link "Delivery" at bounding box center [325, 613] width 200 height 32
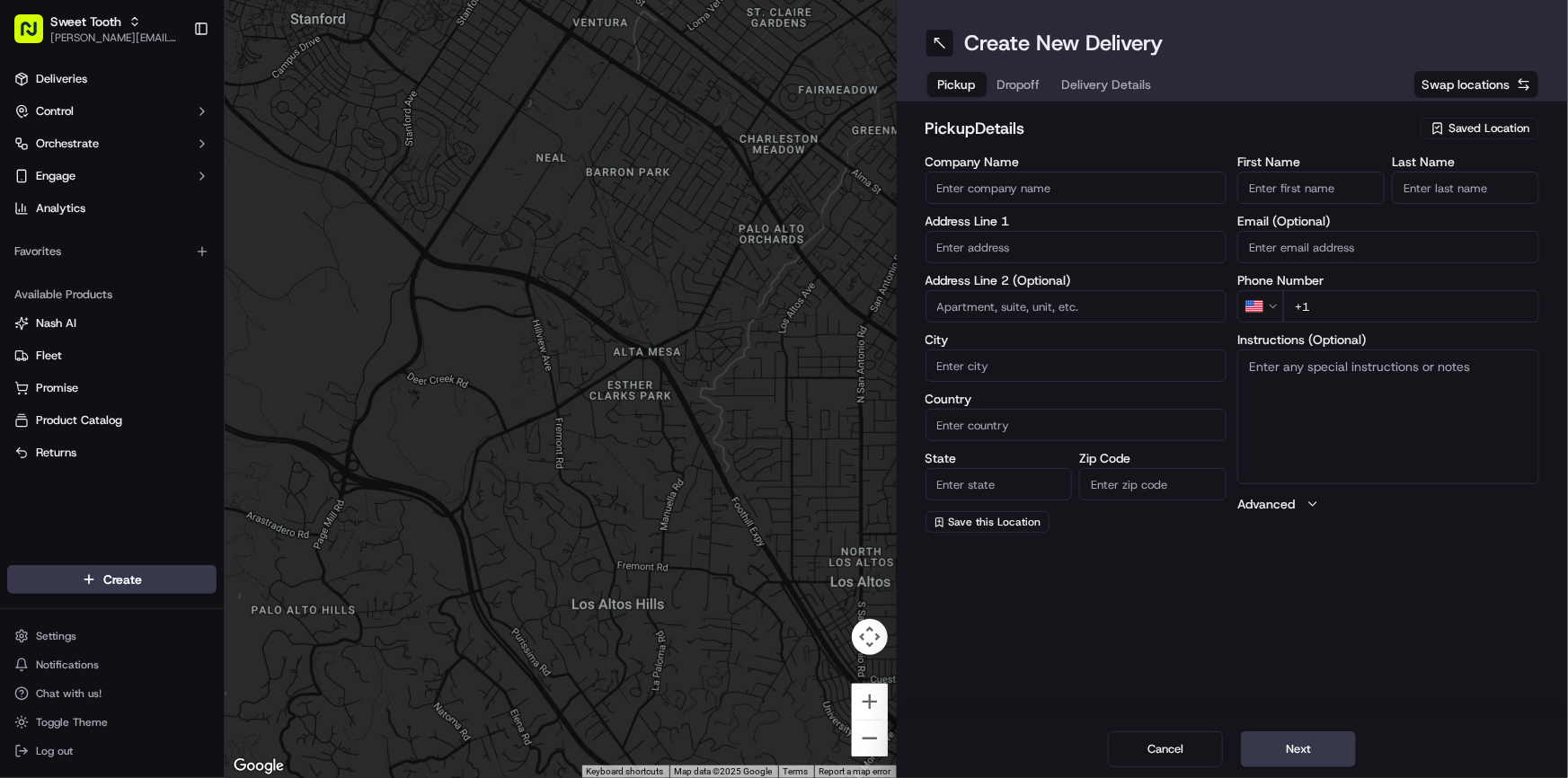
click at [1436, 119] on div "Saved Location" at bounding box center [1479, 128] width 118 height 22
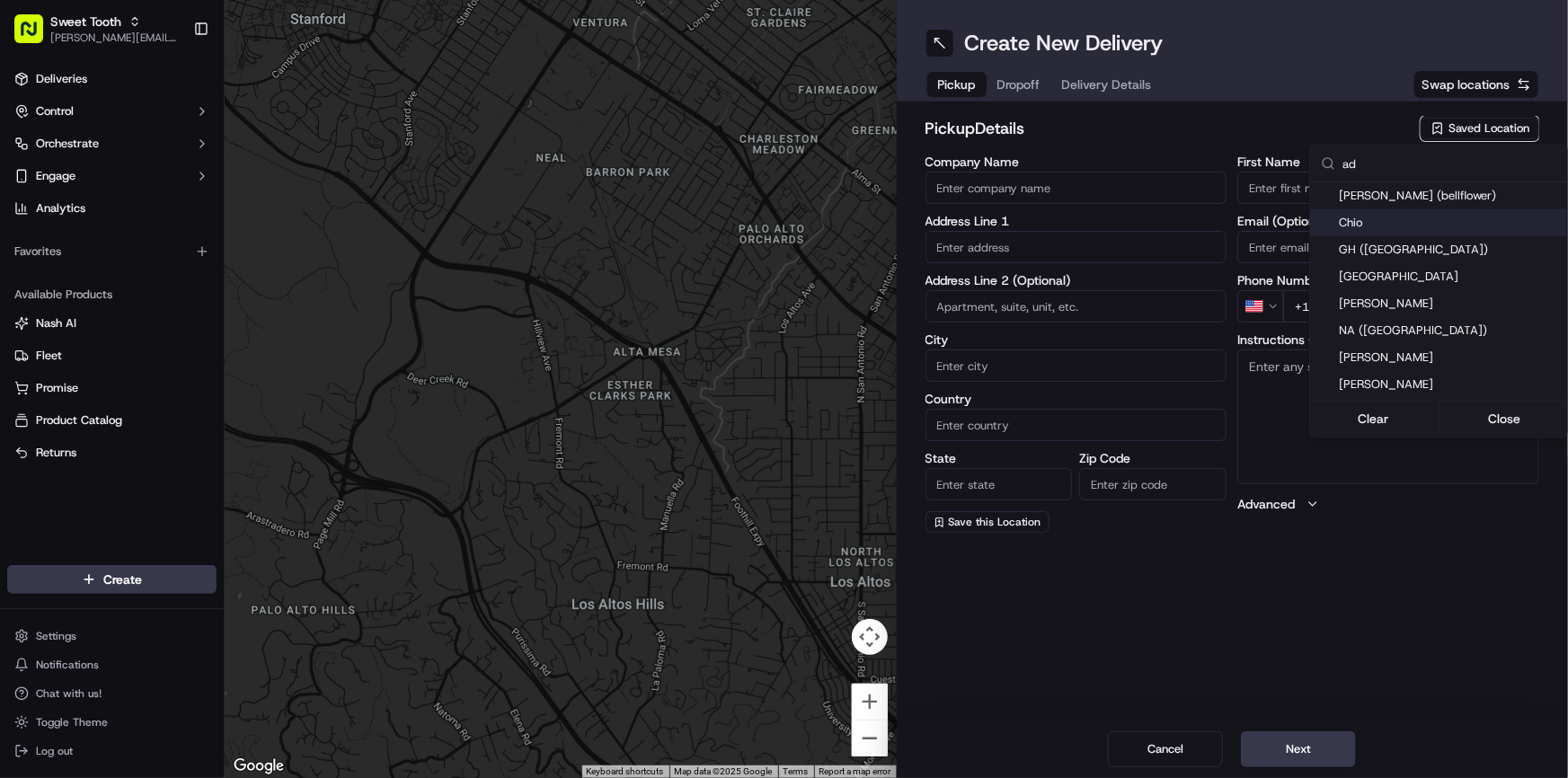
type input "ad"
click at [1367, 199] on span "[PERSON_NAME] (bellflower)" at bounding box center [1449, 195] width 221 height 16
type input "[PERSON_NAME] (bellflower)"
type input "[STREET_ADDRESS][PERSON_NAME]"
type input "Bellflower"
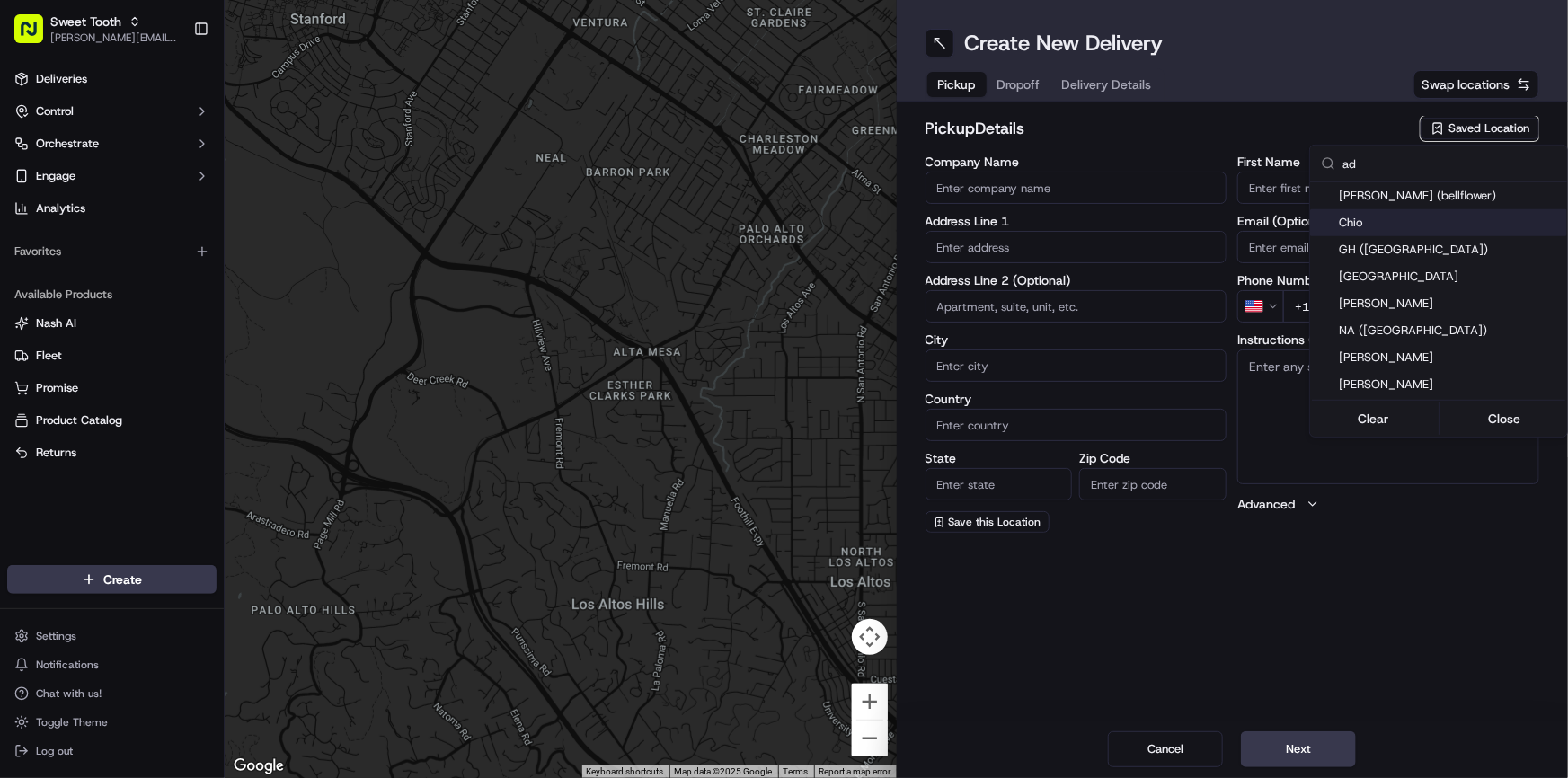
type input "US"
type input "CA"
type input "90706"
type input "."
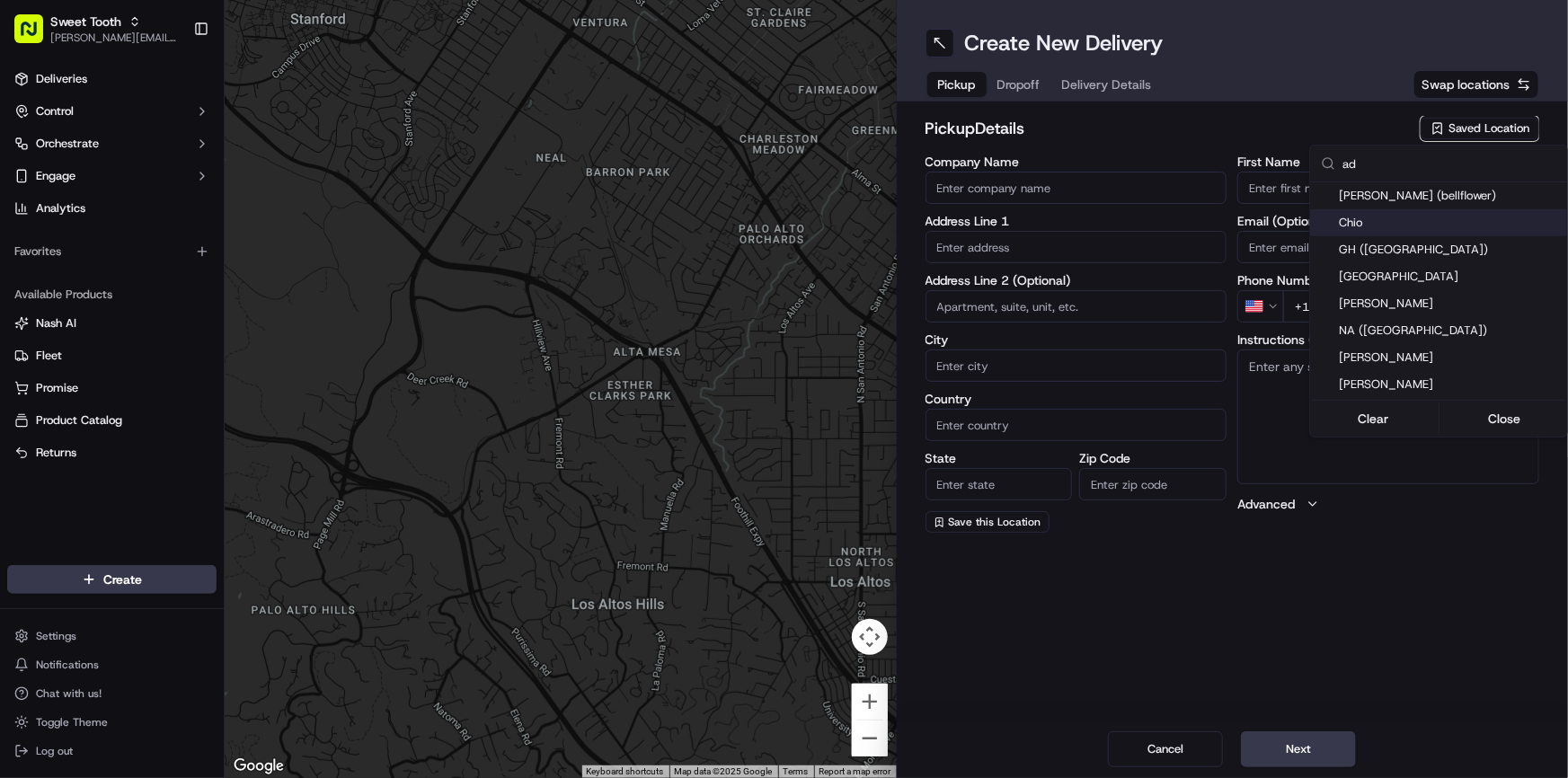
type input "[PHONE_NUMBER]"
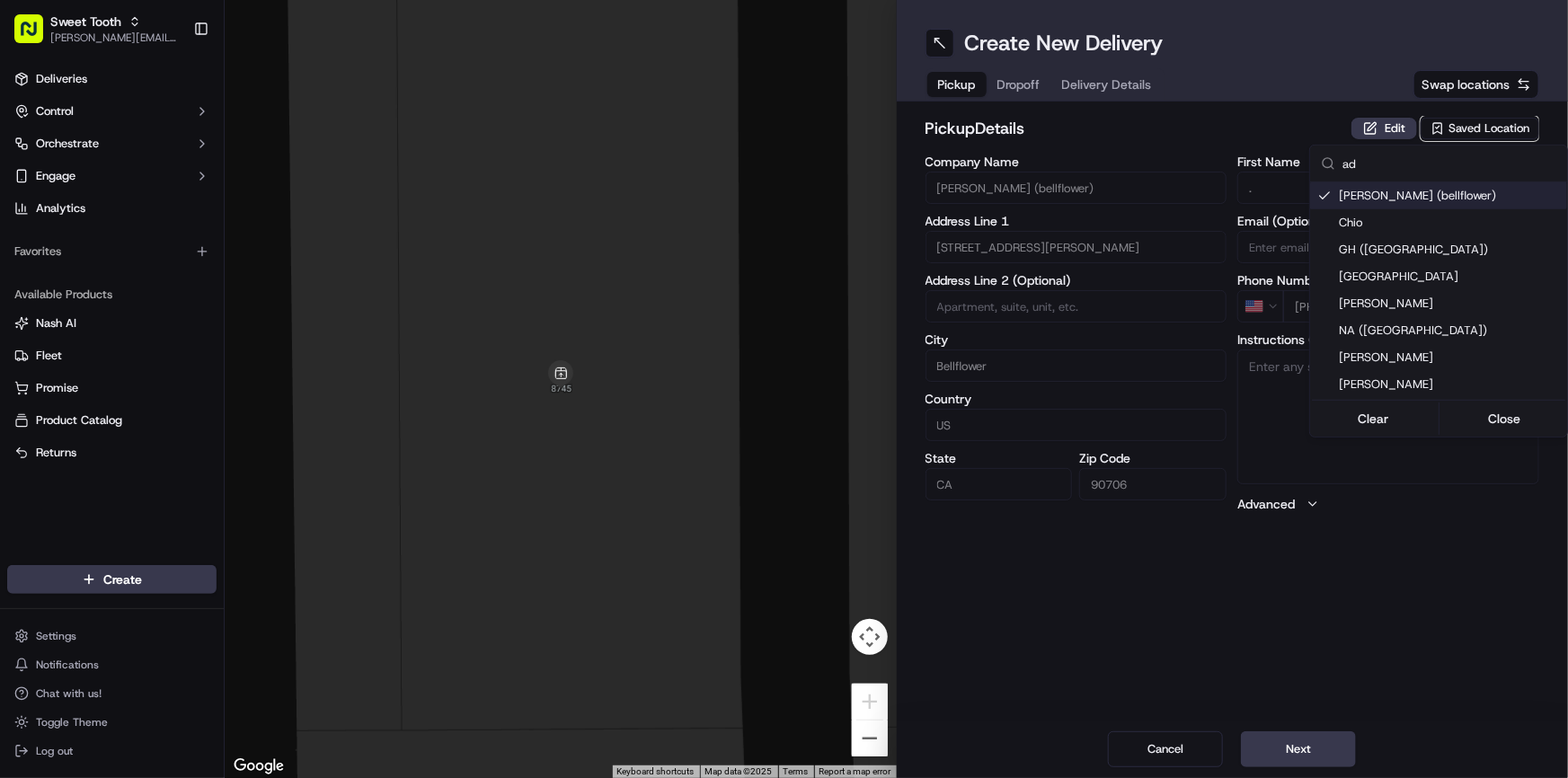
click at [1268, 130] on html "Sweet Tooth [PERSON_NAME][EMAIL_ADDRESS][DOMAIN_NAME] Toggle Sidebar Deliveries…" at bounding box center [784, 389] width 1568 height 778
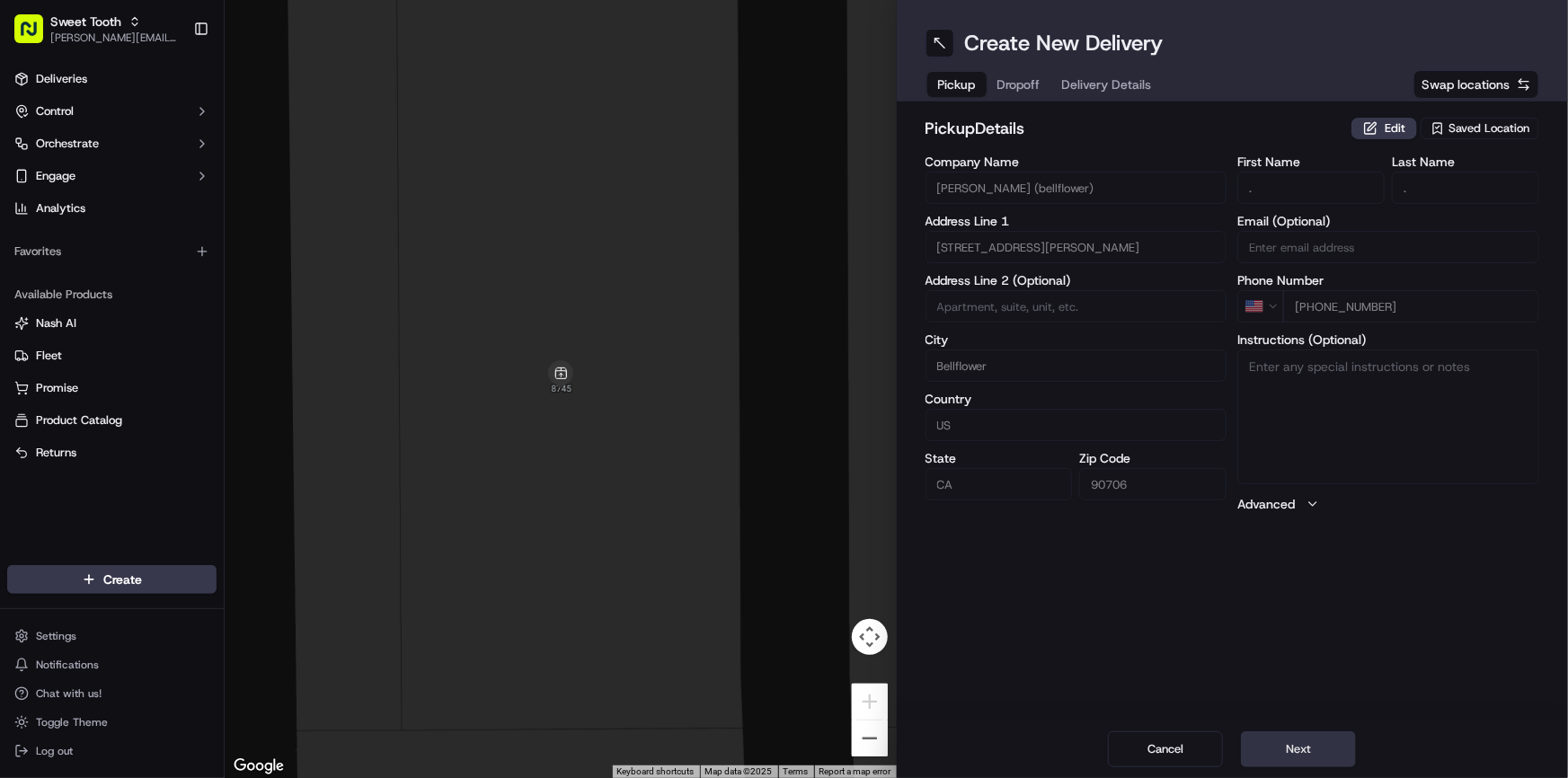
click at [1308, 731] on button "Next" at bounding box center [1298, 749] width 115 height 36
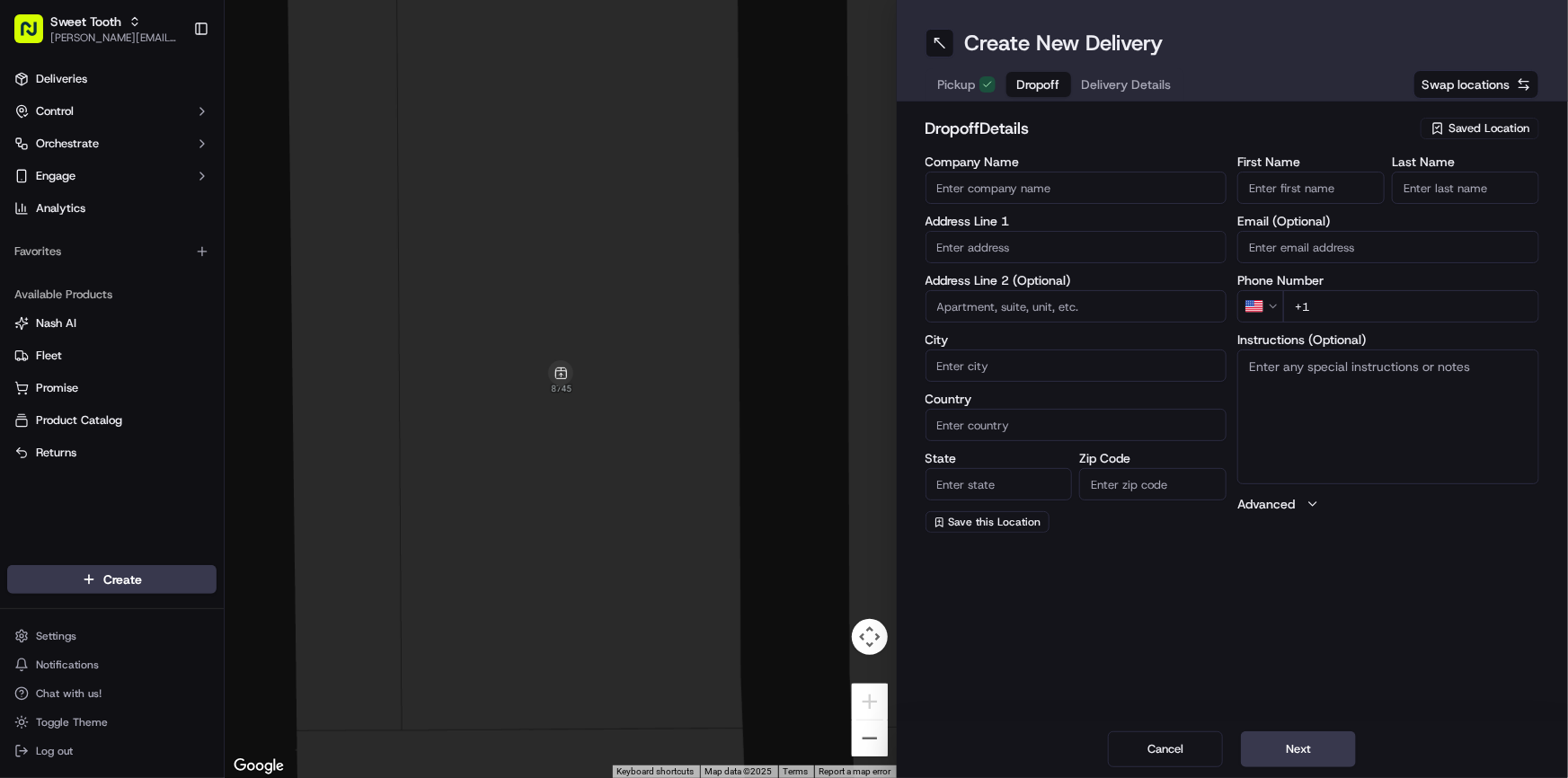
click at [1442, 134] on icon "button" at bounding box center [1436, 128] width 14 height 14
type input "glendora"
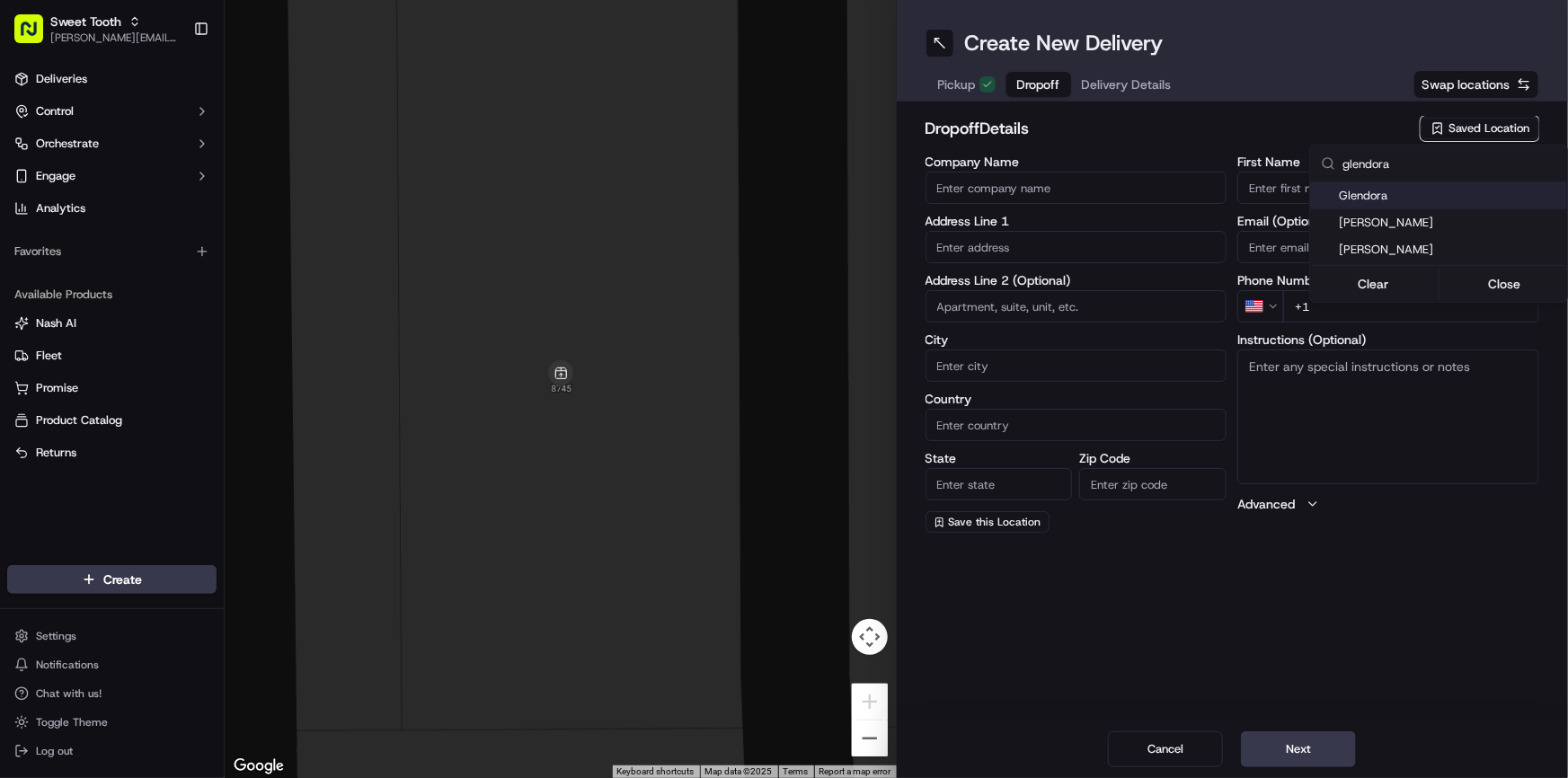
click at [1419, 188] on span "Glendora" at bounding box center [1449, 195] width 221 height 16
type input "Glendora"
type input "[STREET_ADDRESS][PERSON_NAME]"
type input "Glendora"
type input "US"
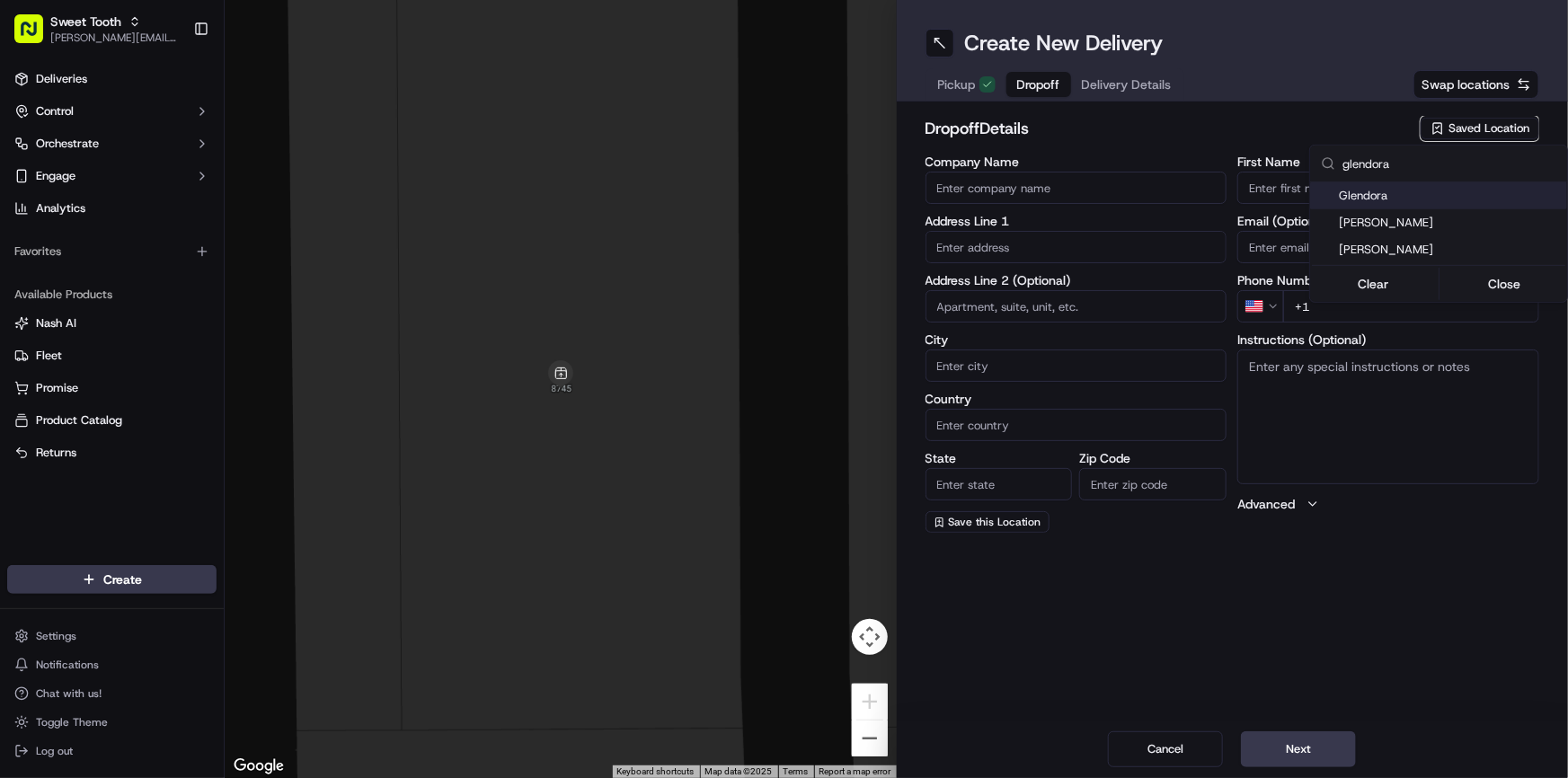
type input "CA"
type input "91741"
type input "."
type input "[PHONE_NUMBER]"
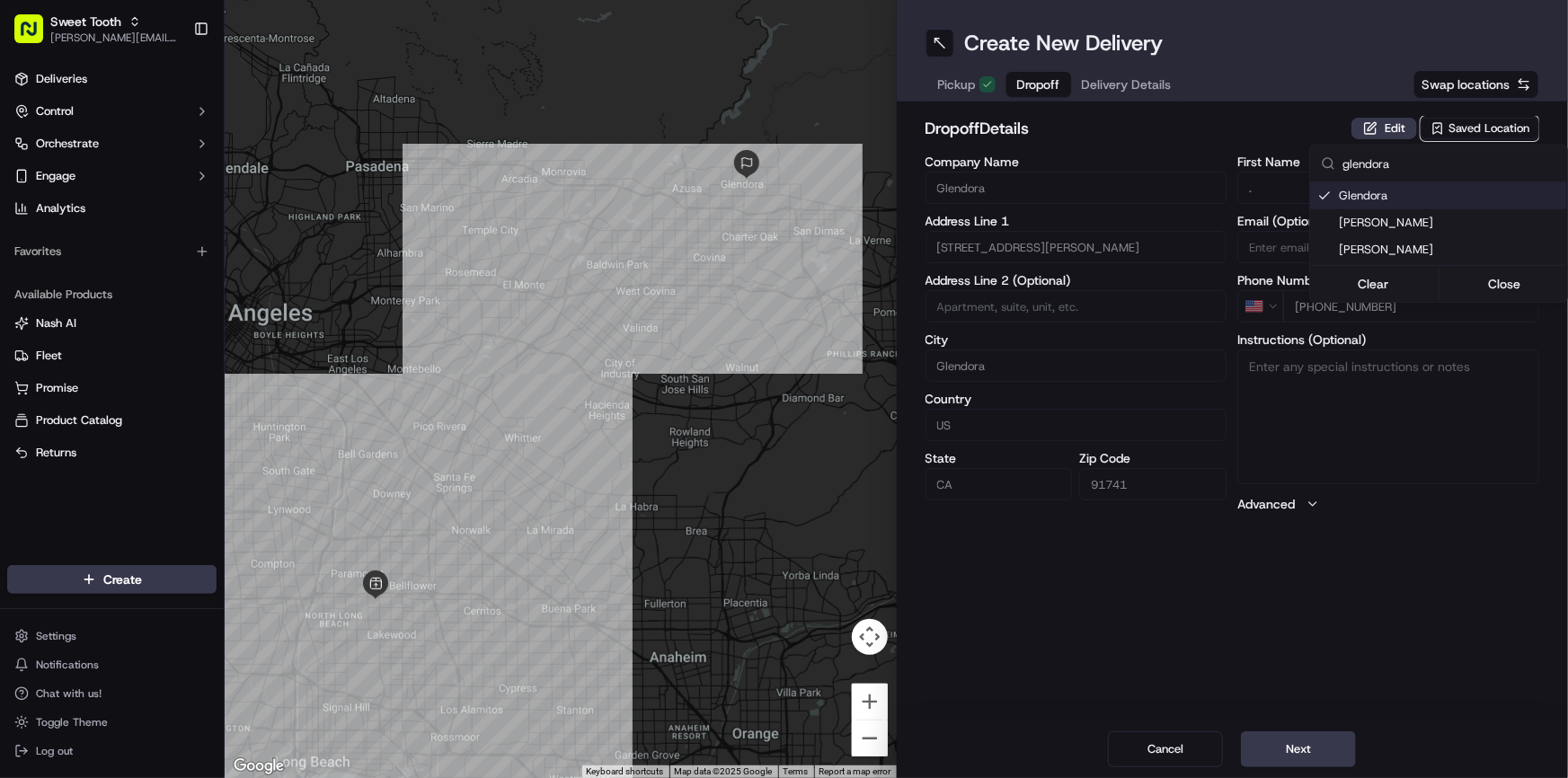
click at [1269, 126] on html "Sweet Tooth [PERSON_NAME][EMAIL_ADDRESS][DOMAIN_NAME] Toggle Sidebar Deliveries…" at bounding box center [784, 389] width 1568 height 778
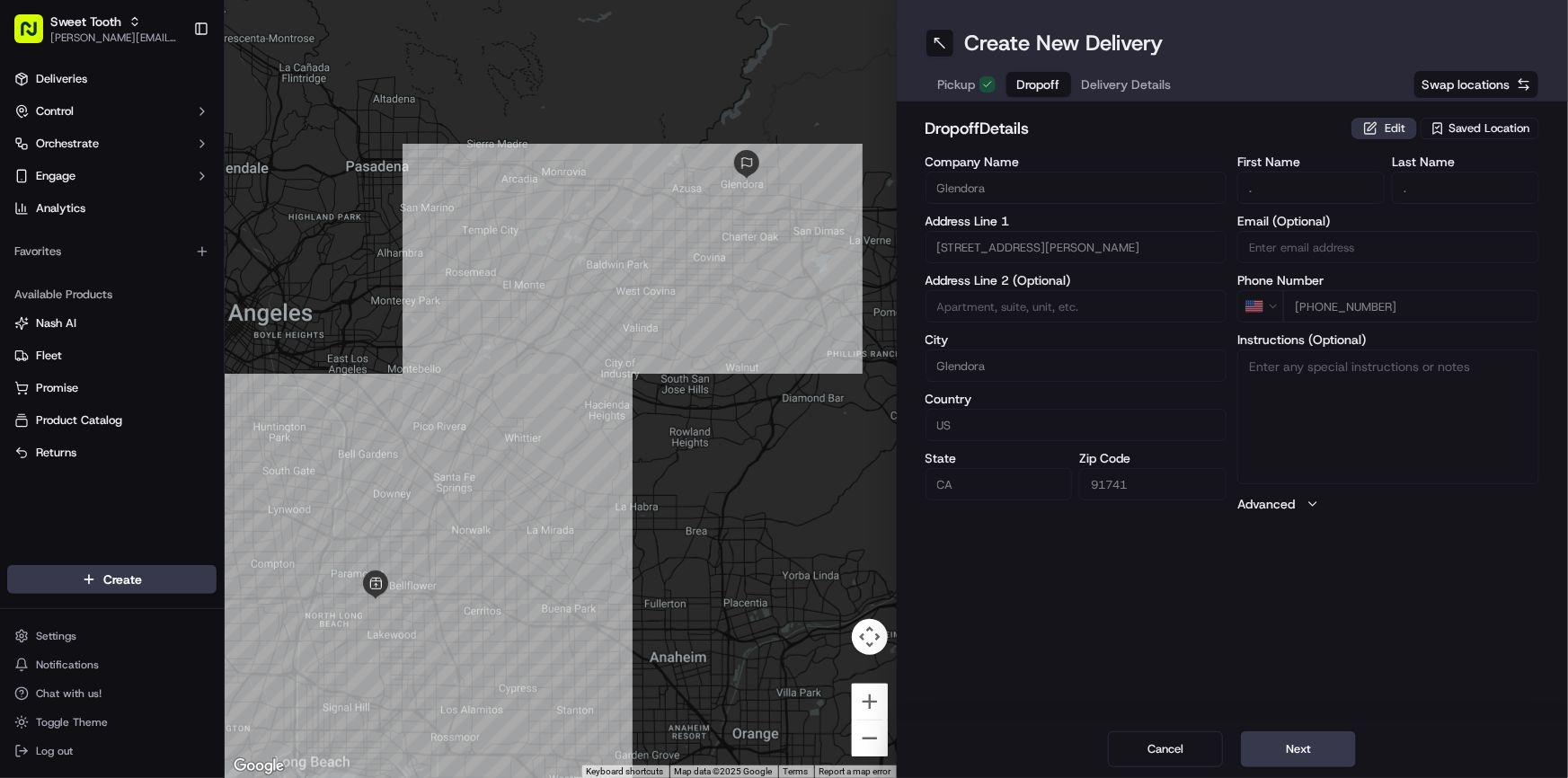
click at [1382, 131] on button "Edit" at bounding box center [1383, 128] width 66 height 22
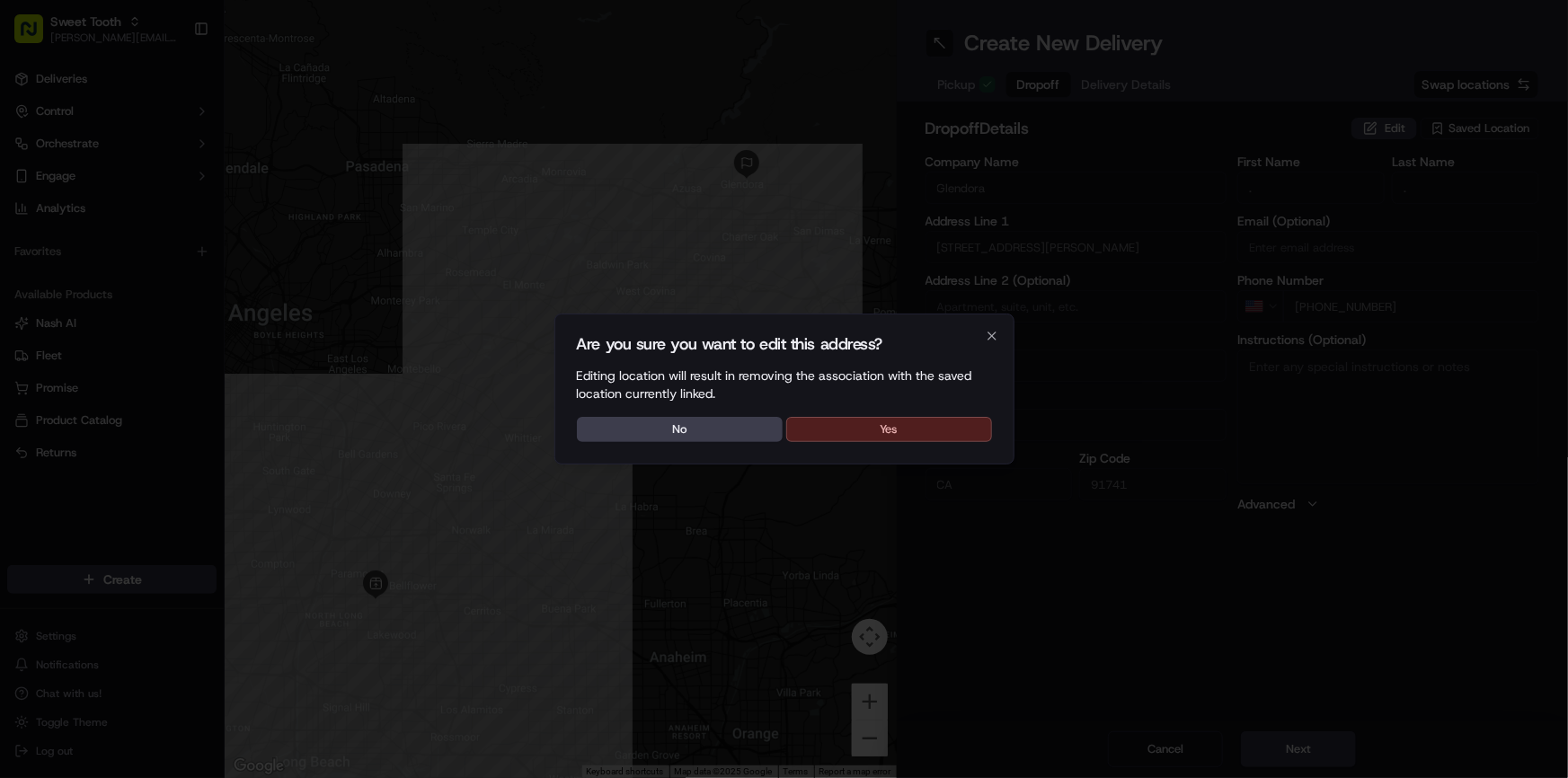
click at [957, 422] on button "Yes" at bounding box center [889, 429] width 206 height 25
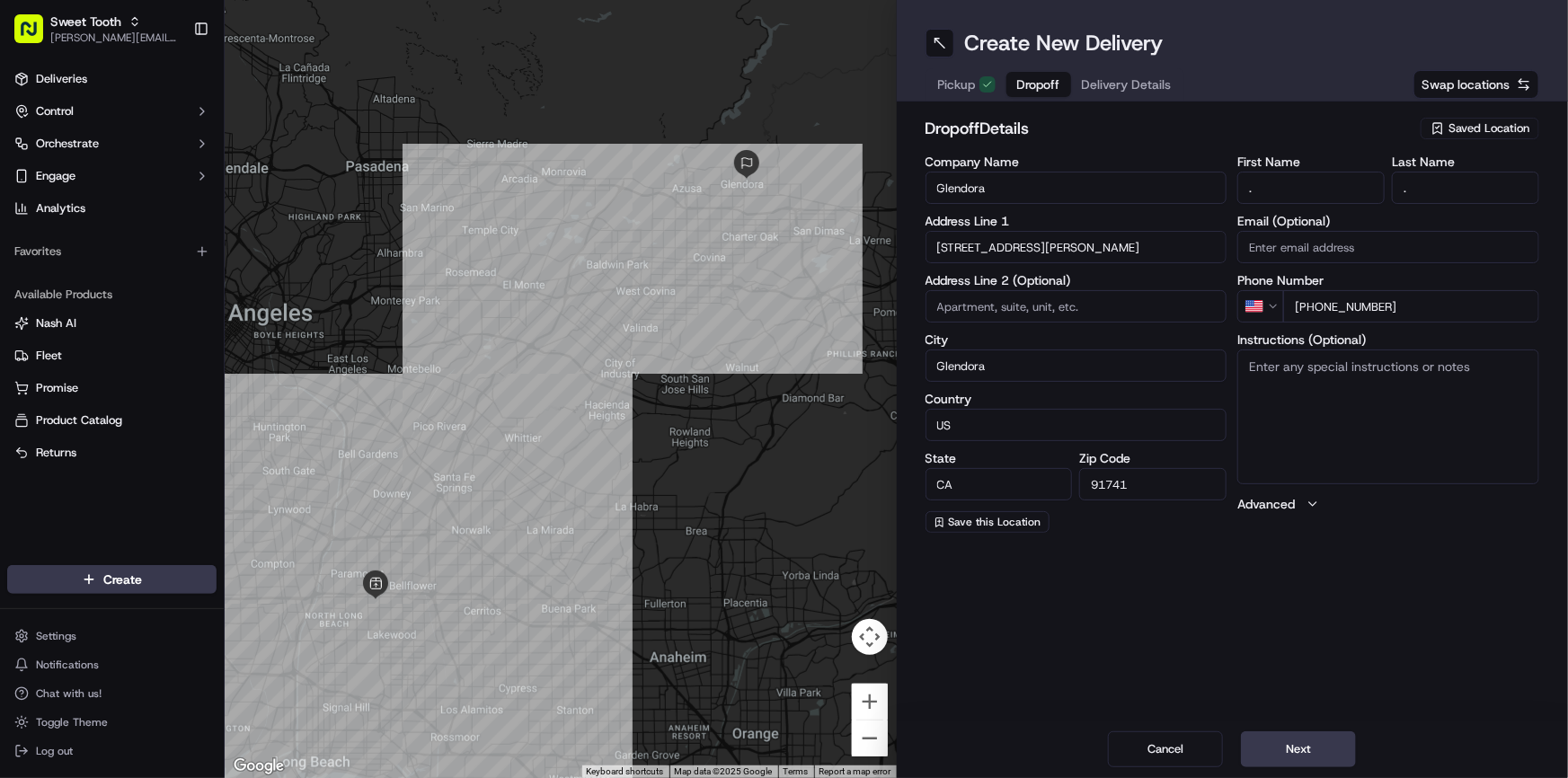
click at [966, 192] on input "Glendora" at bounding box center [1076, 188] width 302 height 32
type input "."
click at [1081, 151] on div "dropoff Details Saved Location Company Name . Address Line 1 [STREET_ADDRESS][P…" at bounding box center [1232, 324] width 615 height 417
click at [1303, 741] on button "Next" at bounding box center [1298, 749] width 115 height 36
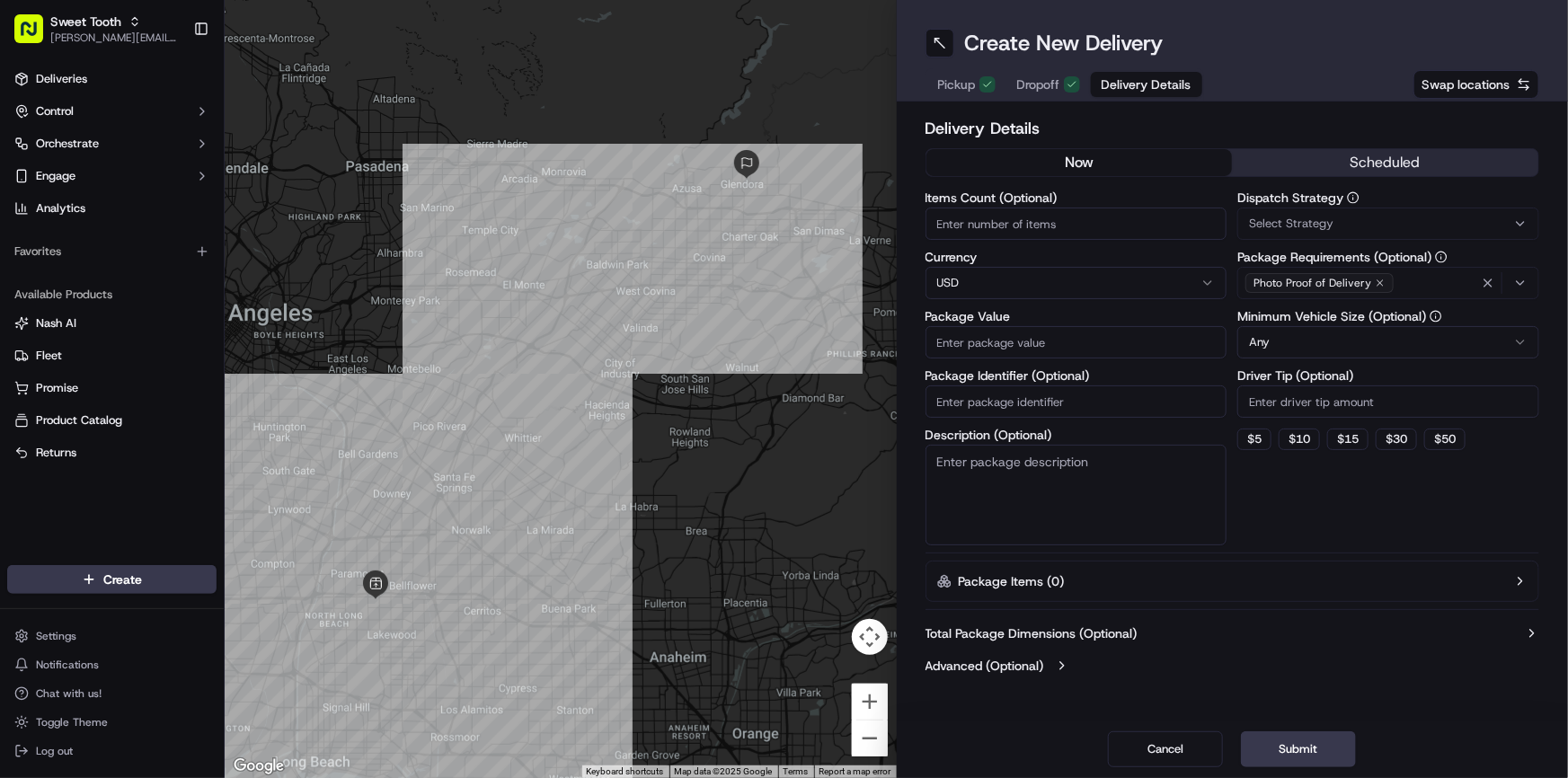
click at [1011, 326] on input "Package Value" at bounding box center [1076, 342] width 302 height 32
type input "149.60"
click at [1301, 745] on button "Submit" at bounding box center [1298, 749] width 115 height 36
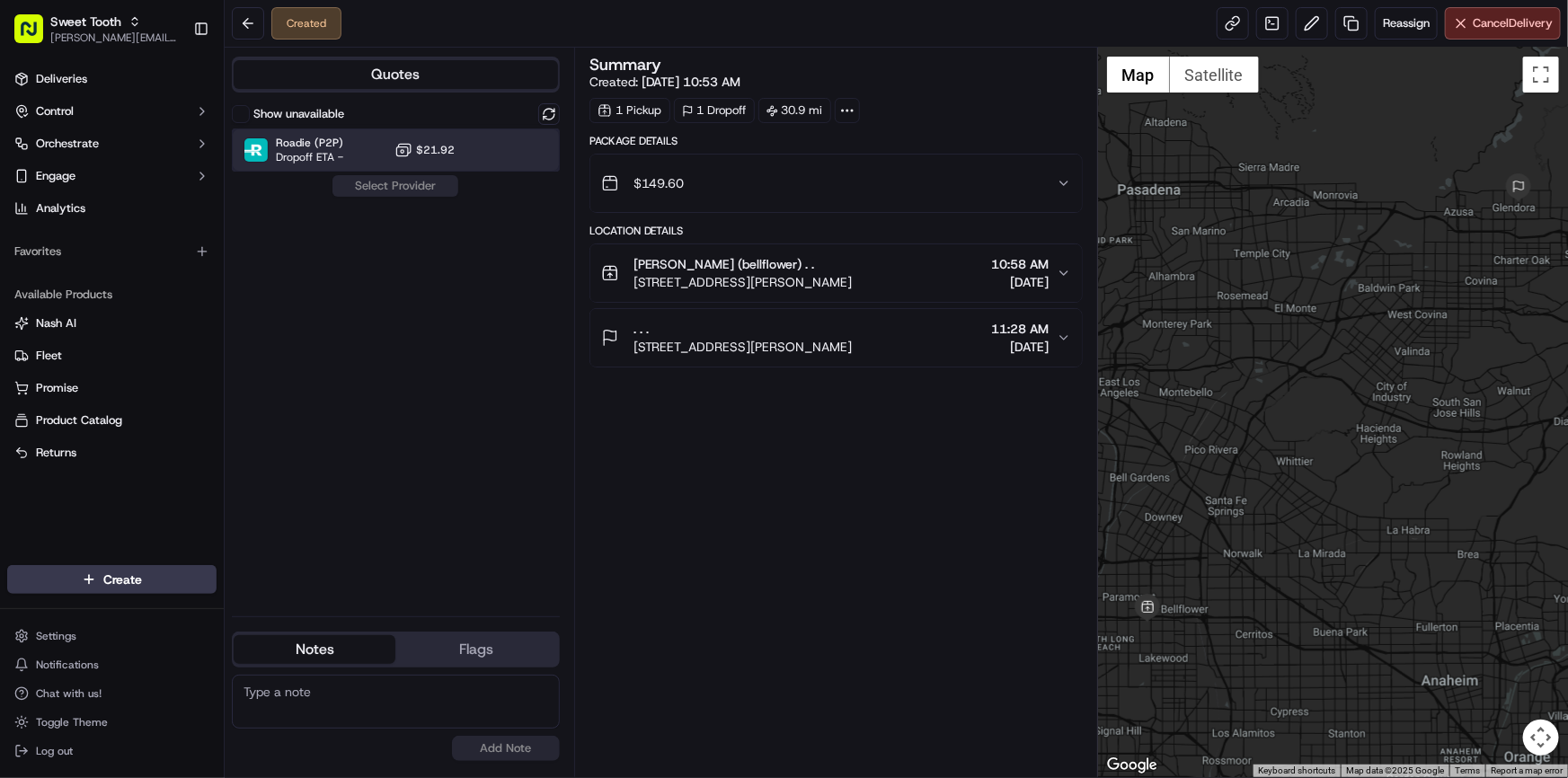
click at [372, 141] on div "Roadie (P2P) Dropoff ETA - $21.92" at bounding box center [396, 150] width 328 height 43
click at [385, 196] on div "Show unavailable Roadie (P2P) Dropoff ETA - $21.92 Assign Provider" at bounding box center [396, 352] width 328 height 499
click at [395, 189] on button "Assign Provider" at bounding box center [396, 186] width 128 height 22
click at [90, 81] on link "Deliveries" at bounding box center [112, 79] width 210 height 29
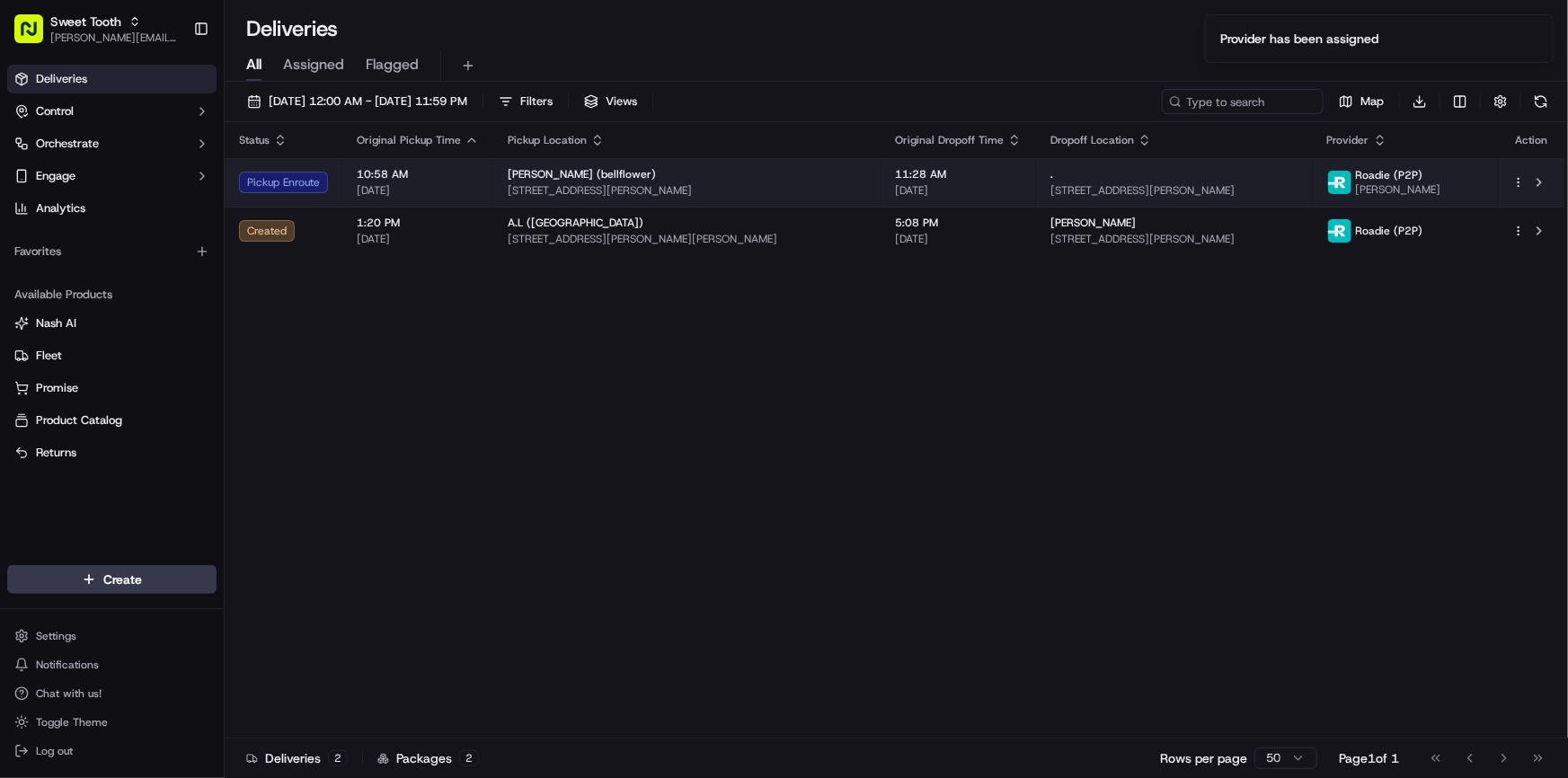
click at [538, 204] on td "[PERSON_NAME] (bellflower) [STREET_ADDRESS][PERSON_NAME]" at bounding box center [686, 182] width 387 height 49
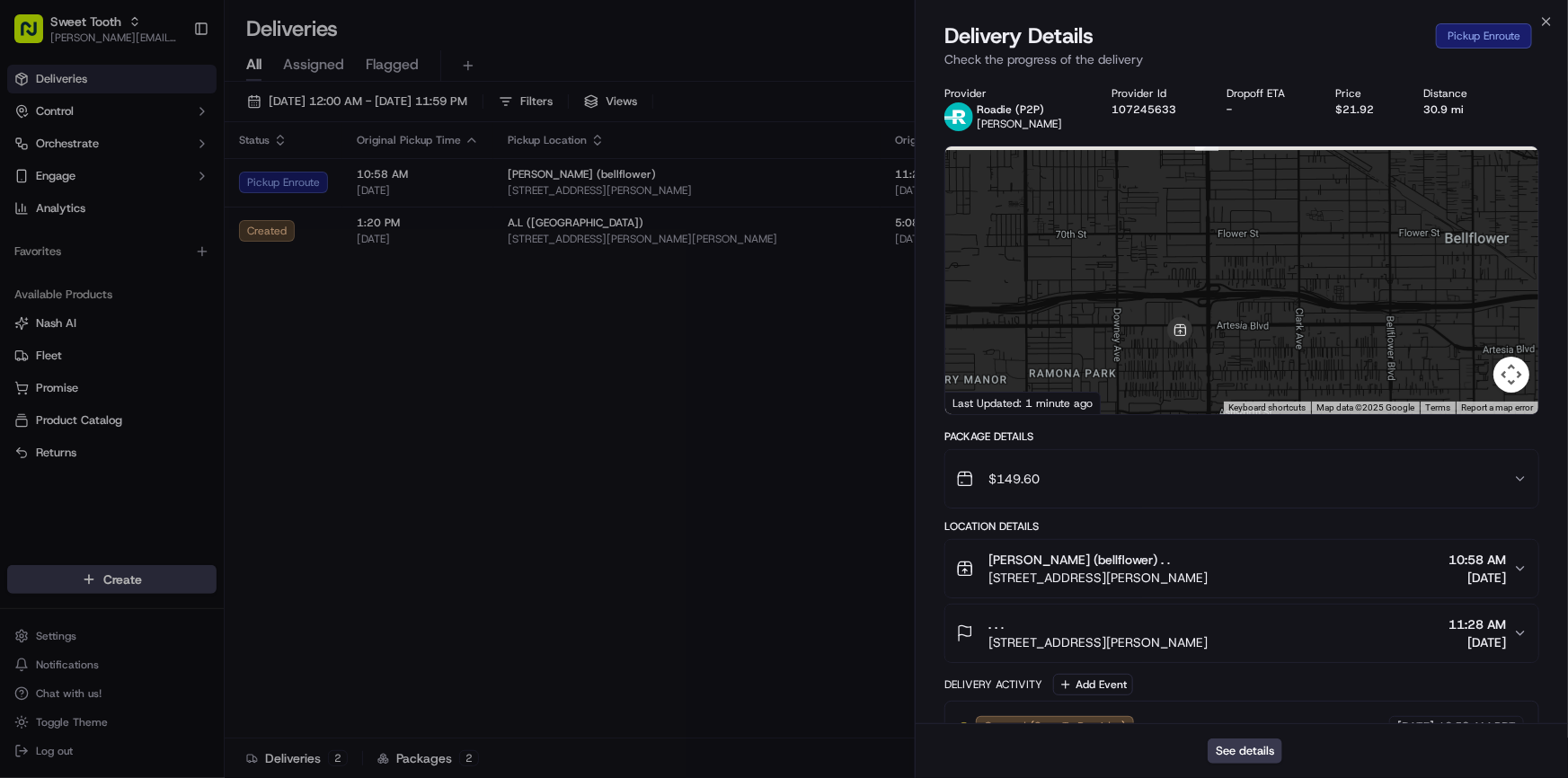
drag, startPoint x: 1282, startPoint y: 324, endPoint x: 1214, endPoint y: 379, distance: 87.5
click at [1214, 379] on div at bounding box center [1241, 280] width 593 height 268
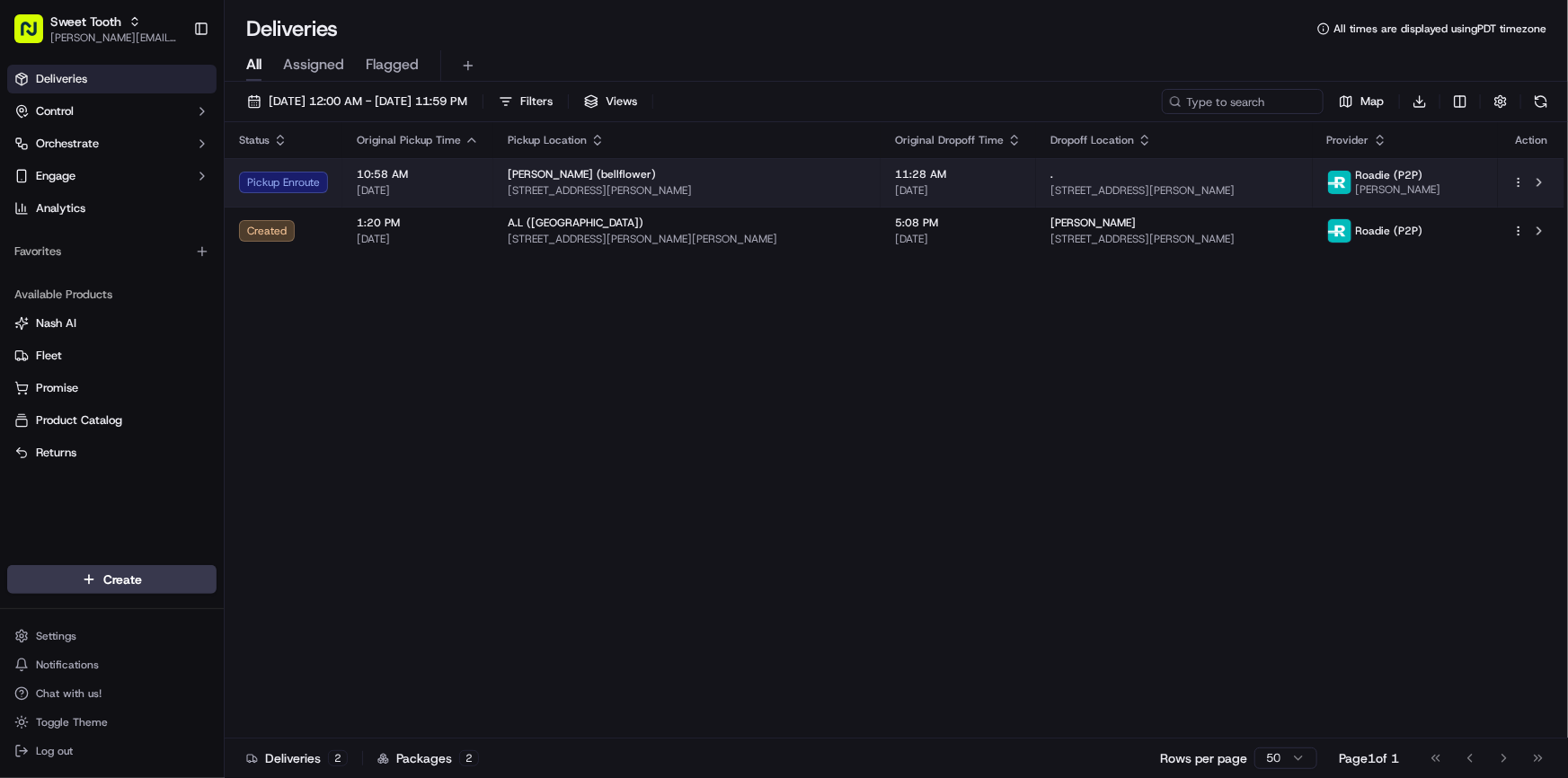
click at [667, 186] on span "[STREET_ADDRESS][PERSON_NAME]" at bounding box center [686, 190] width 358 height 14
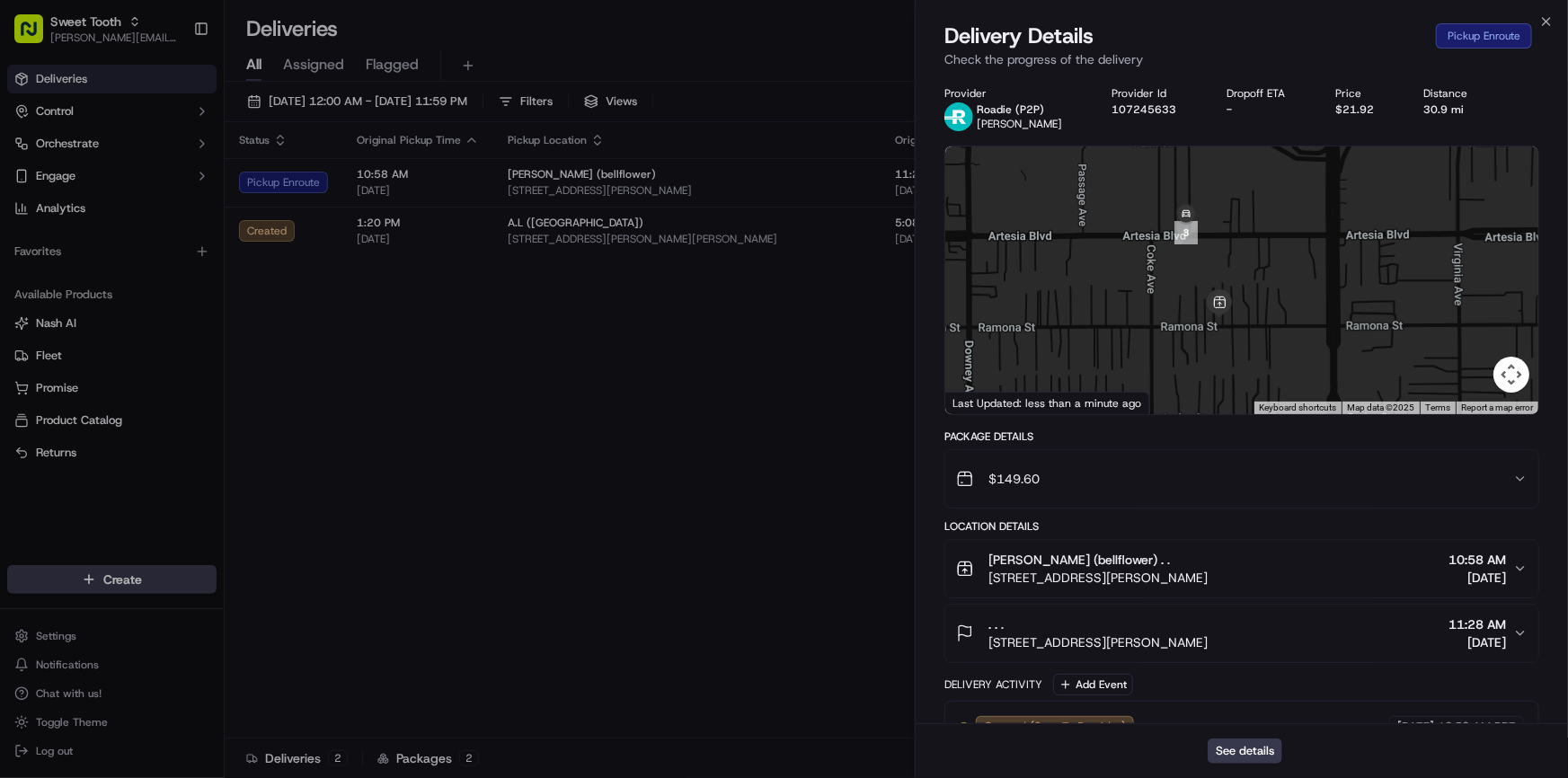
drag, startPoint x: 1378, startPoint y: 311, endPoint x: 1292, endPoint y: 316, distance: 86.1
click at [1292, 316] on div at bounding box center [1241, 280] width 593 height 268
